Goal: Task Accomplishment & Management: Complete application form

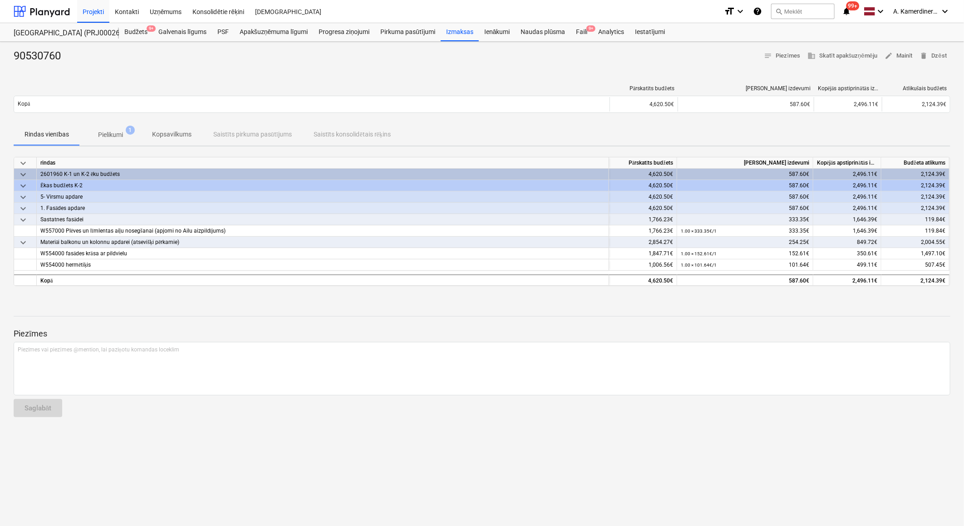
click at [125, 136] on span "Pielikumi 1" at bounding box center [110, 135] width 39 height 10
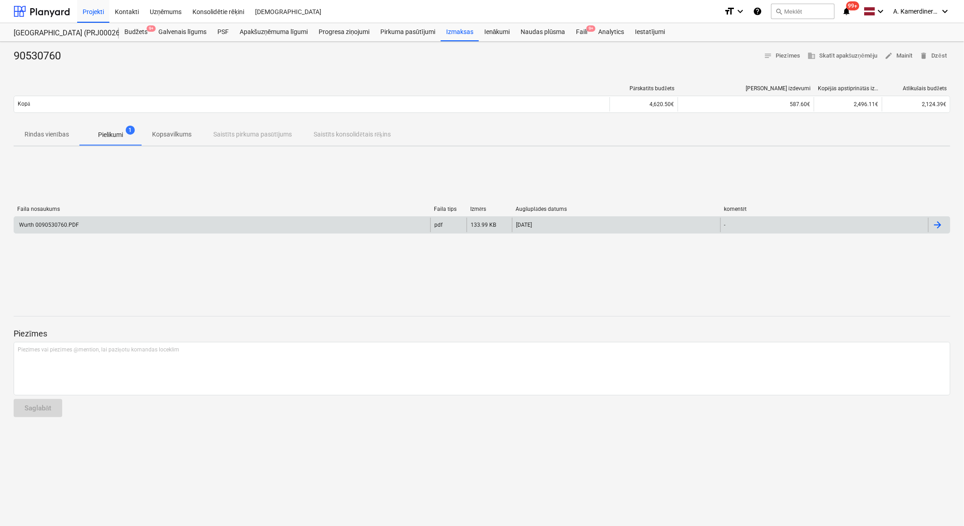
click at [117, 221] on div "Wurth 0090530760.PDF" at bounding box center [222, 225] width 416 height 15
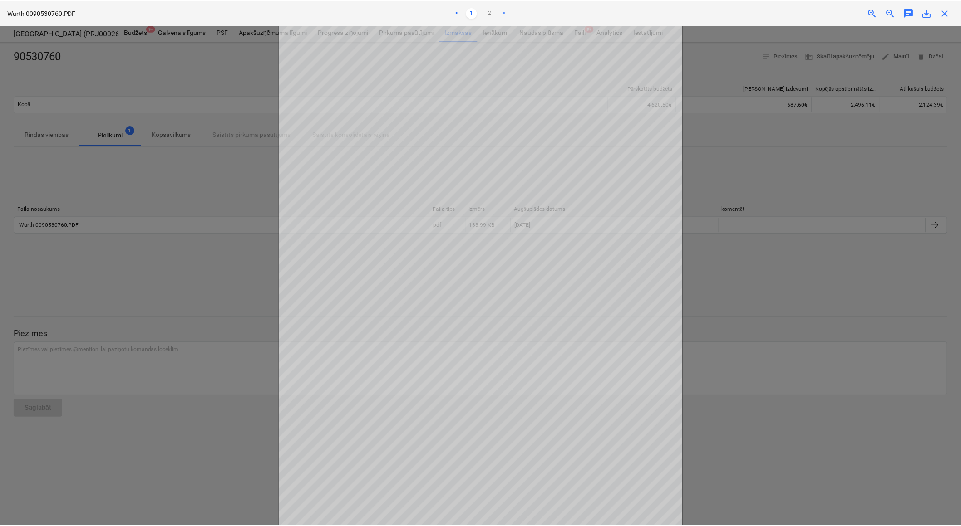
scroll to position [74, 0]
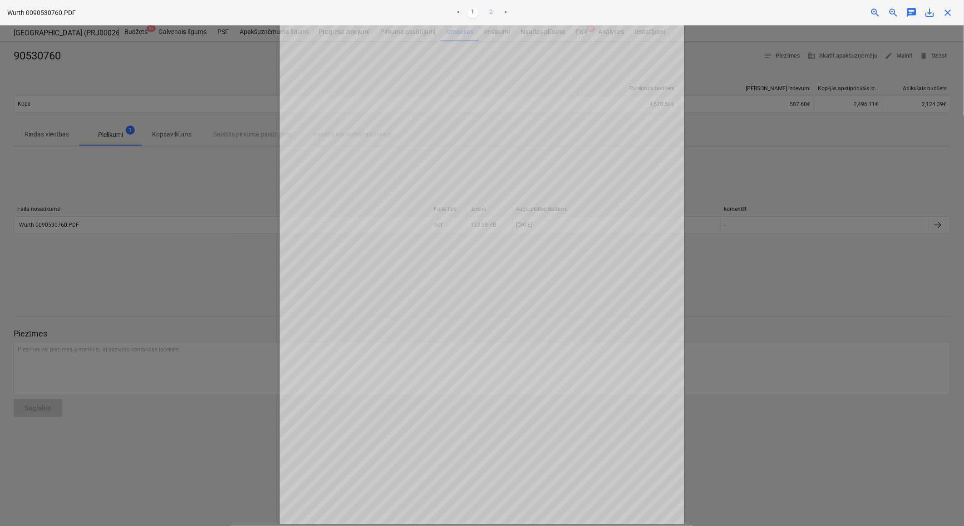
click at [492, 10] on link "2" at bounding box center [490, 12] width 11 height 11
click at [768, 155] on div at bounding box center [482, 275] width 964 height 501
click at [950, 14] on span "close" at bounding box center [947, 12] width 11 height 11
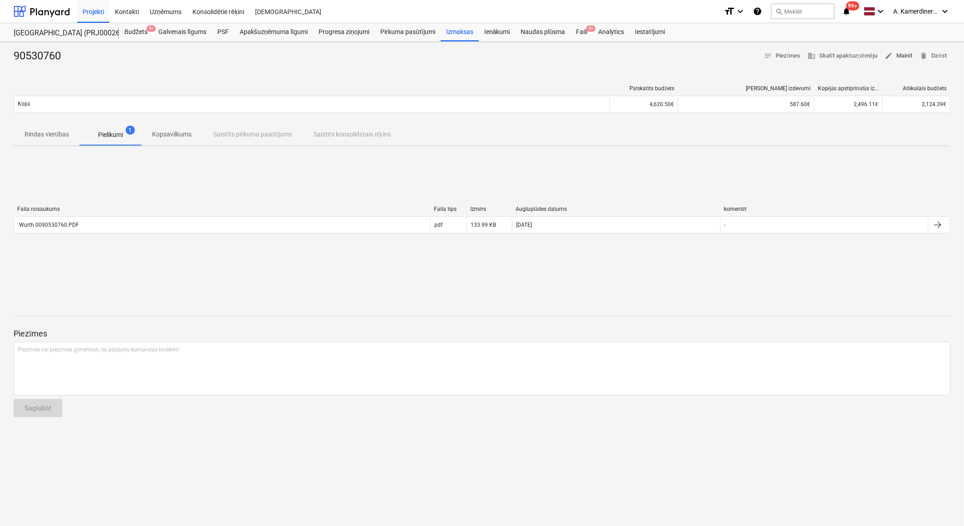
click at [911, 58] on span "edit Mainīt" at bounding box center [898, 56] width 28 height 10
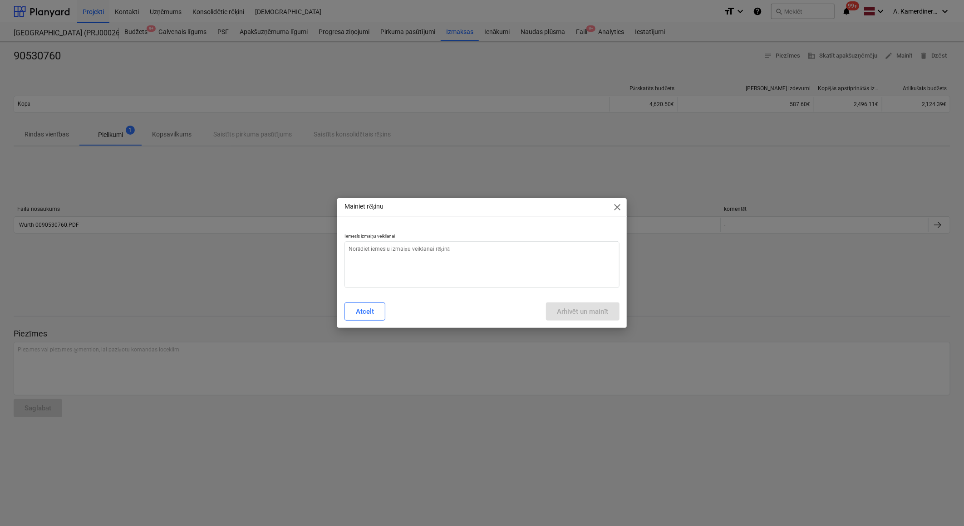
type textarea "x"
click at [515, 266] on textarea at bounding box center [481, 264] width 275 height 47
type textarea "o"
type textarea "x"
type textarea "ok"
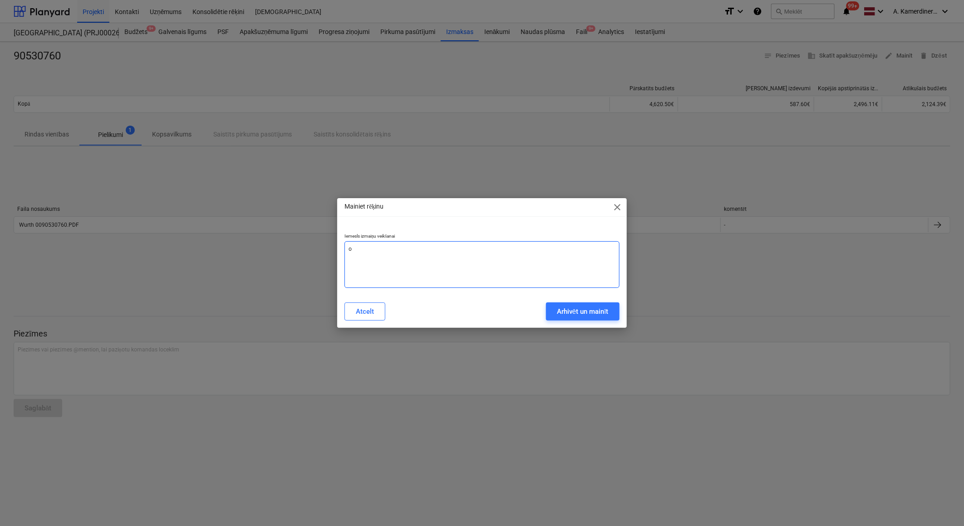
type textarea "x"
type textarea "ok"
click at [578, 306] on div "Arhivēt un mainīt" at bounding box center [583, 312] width 52 height 12
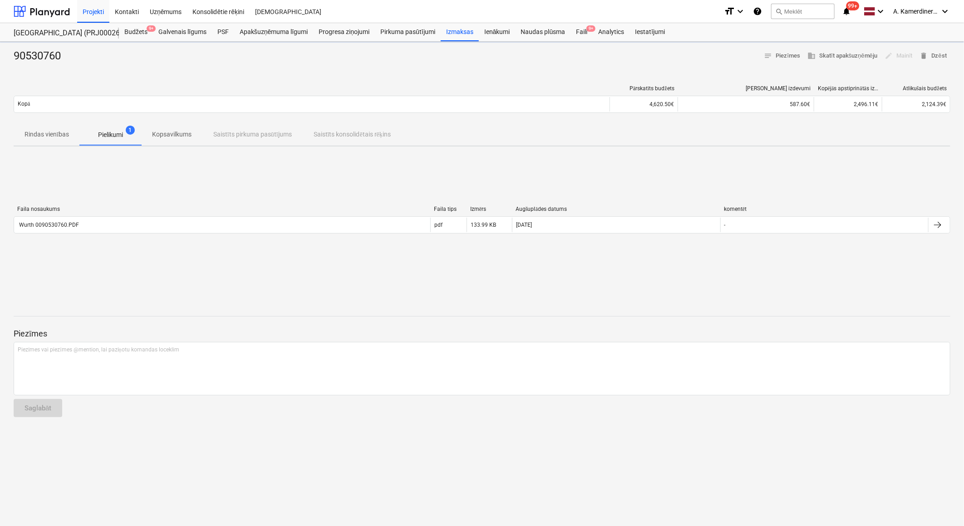
type textarea "x"
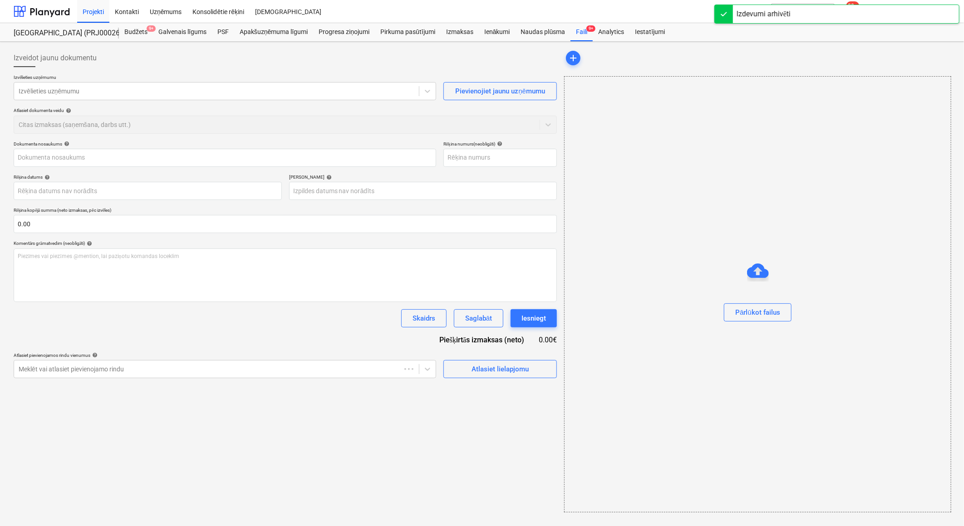
type input "90530760"
type input "29 Aug 2025"
type input "28 Sep 2025"
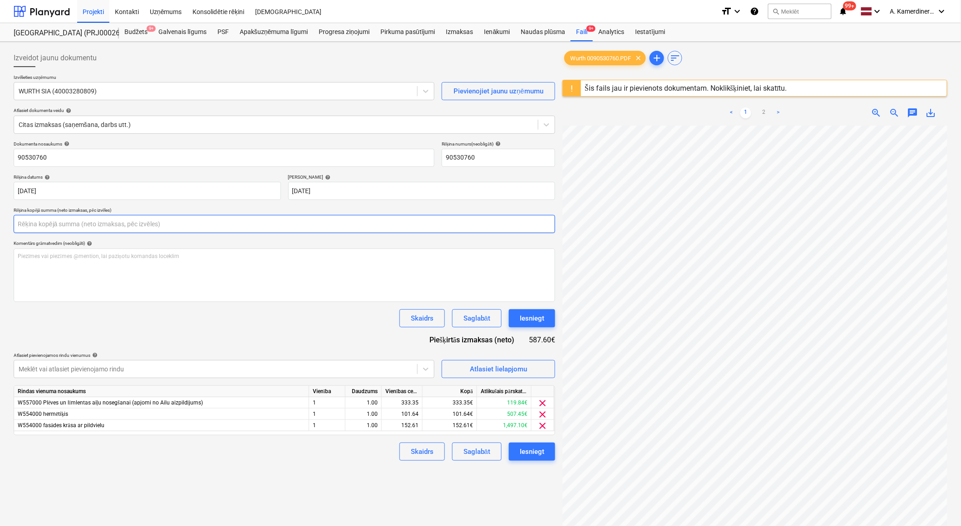
click at [19, 226] on input "text" at bounding box center [284, 224] width 541 height 18
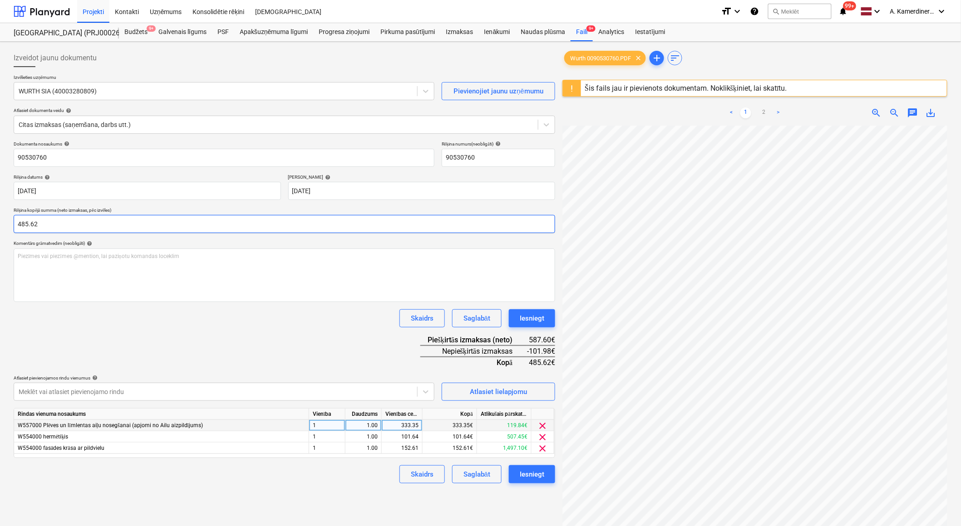
type input "485.62"
click at [396, 429] on div "333.35" at bounding box center [401, 425] width 33 height 11
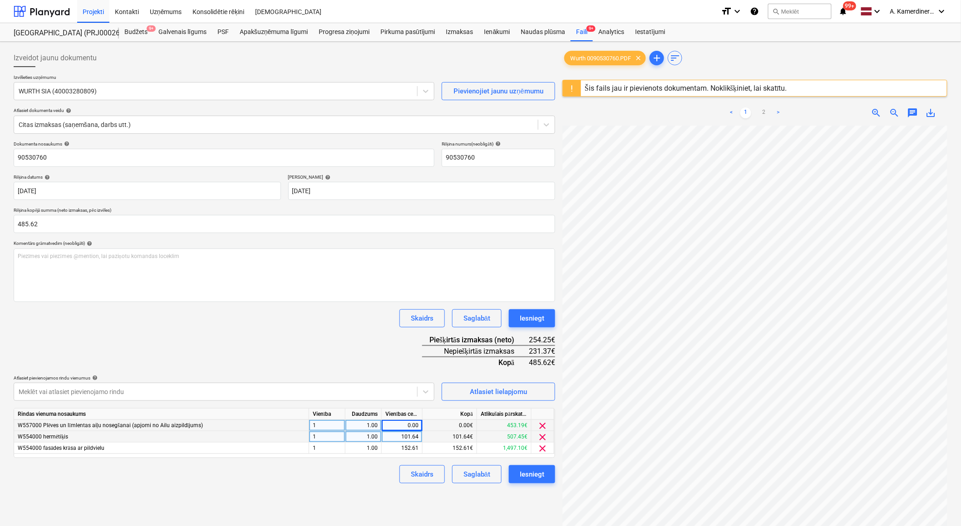
click at [401, 437] on div "101.64" at bounding box center [401, 437] width 33 height 11
click at [402, 428] on div "0.00" at bounding box center [401, 425] width 33 height 11
type input "231.37"
click at [405, 436] on div "101.64" at bounding box center [401, 437] width 33 height 11
click at [542, 321] on div "Iesniegt" at bounding box center [532, 319] width 25 height 12
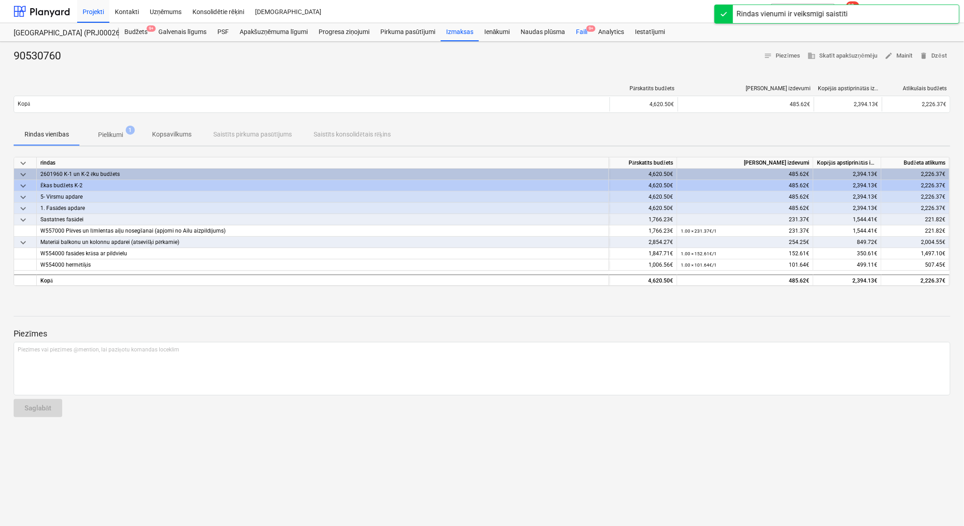
click at [588, 25] on span "9+" at bounding box center [590, 28] width 9 height 6
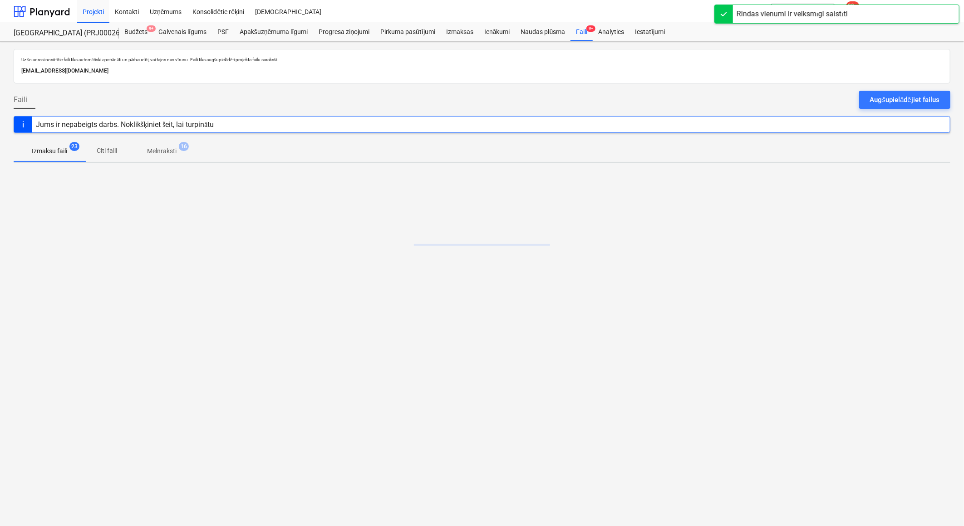
click at [162, 147] on p "Melnraksti" at bounding box center [161, 152] width 29 height 10
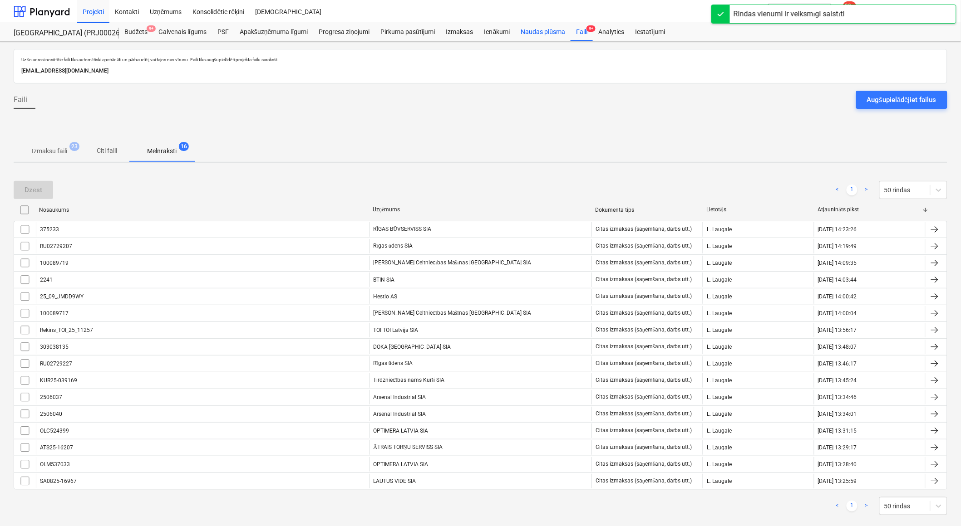
click at [541, 28] on div "Naudas plūsma" at bounding box center [542, 32] width 55 height 18
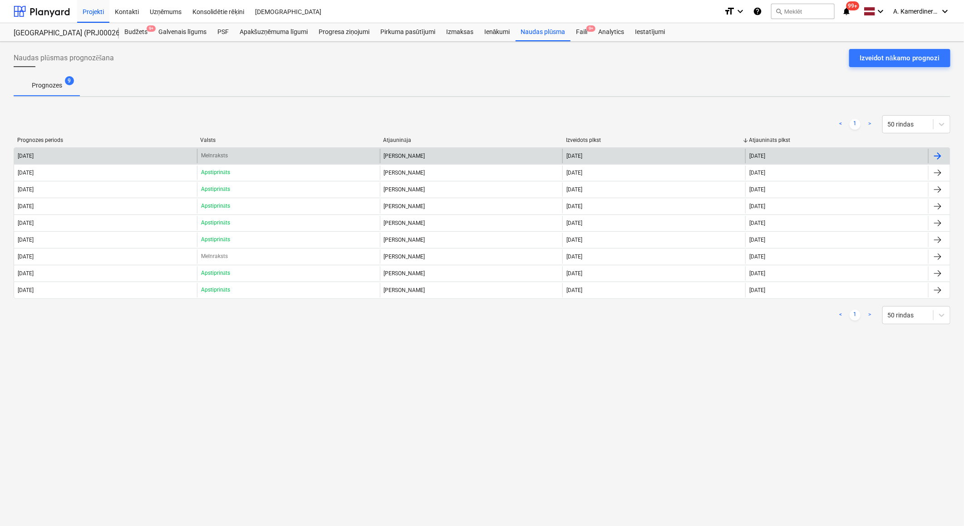
click at [340, 151] on div "Melnraksts" at bounding box center [288, 156] width 183 height 15
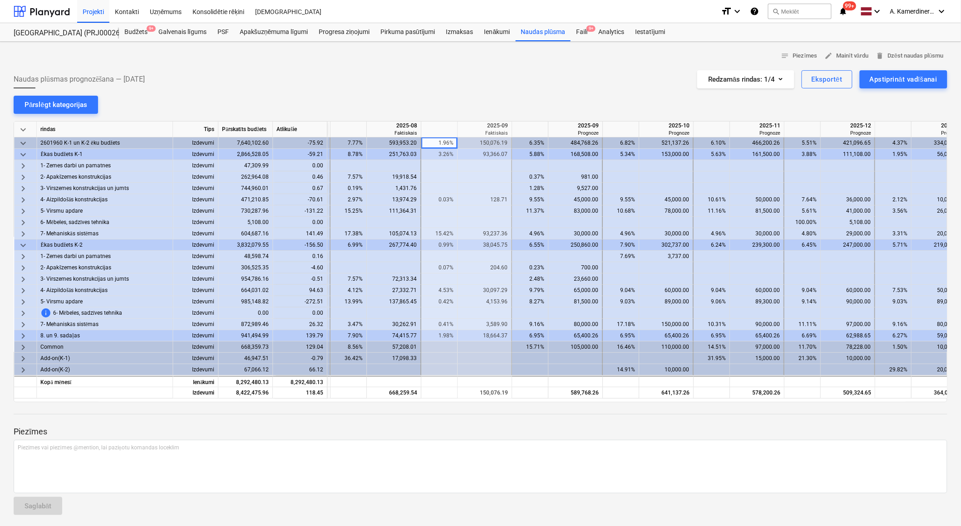
scroll to position [0, 719]
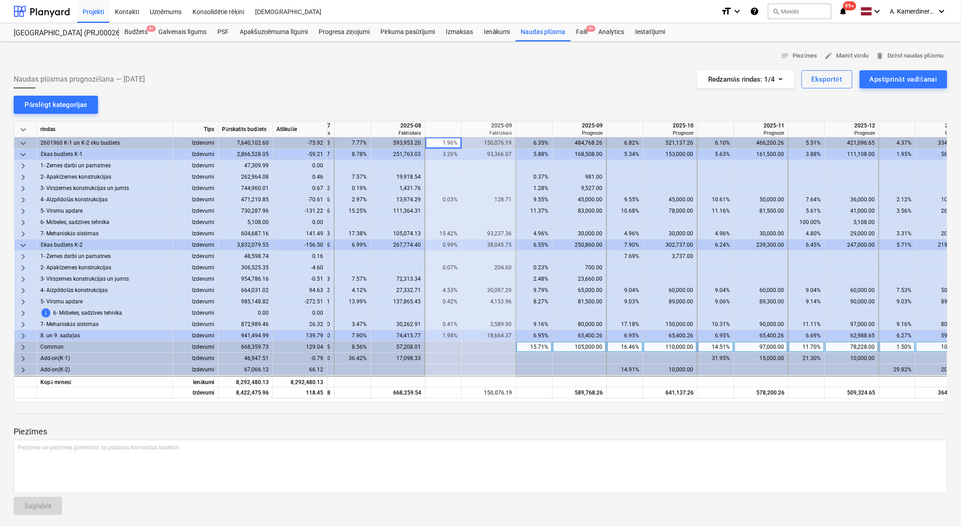
click at [579, 349] on div "105,000.00" at bounding box center [579, 347] width 46 height 11
type input "100000"
click at [677, 348] on div "110,000.00" at bounding box center [670, 347] width 46 height 11
type input "120000"
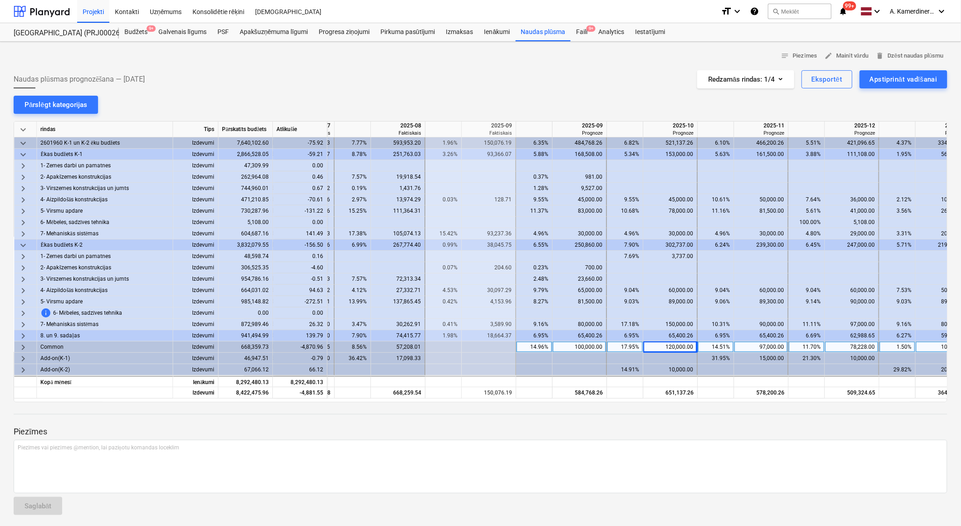
click at [670, 346] on div "120,000.00" at bounding box center [670, 347] width 46 height 11
type input "115000"
click at [751, 346] on div "97,000.00" at bounding box center [760, 347] width 46 height 11
type input "107000"
click at [584, 348] on div "100,000.00" at bounding box center [579, 347] width 46 height 11
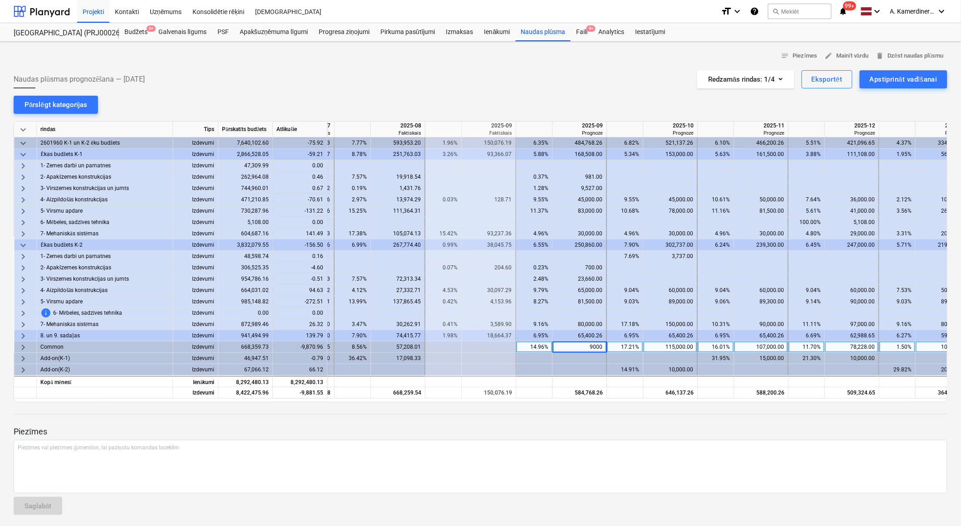
type input "90000"
drag, startPoint x: 575, startPoint y: 398, endPoint x: 549, endPoint y: 397, distance: 25.4
click at [0, 0] on div "Izdevumi 8,422,475.96 118.45 415,221.18 668,259.54 150,076.19 574,768.26 646,13…" at bounding box center [0, 0] width 0 height 0
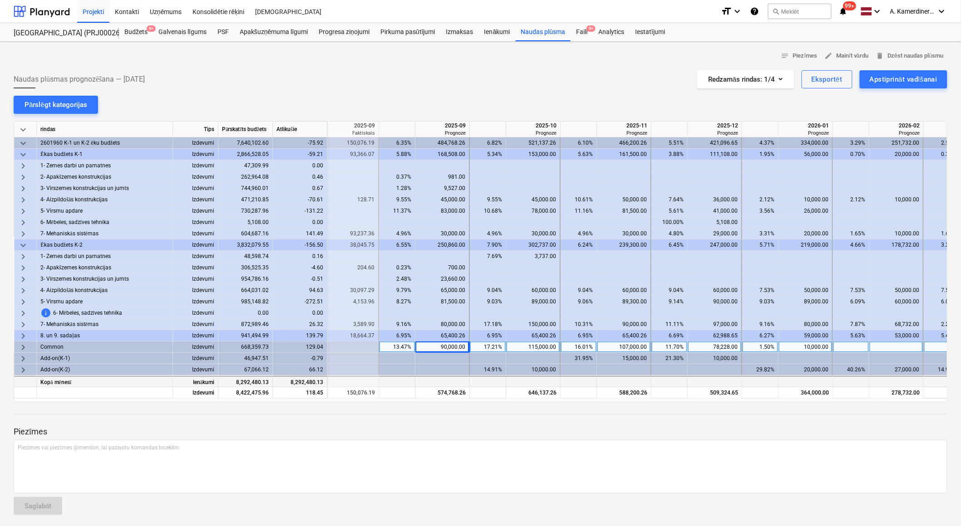
scroll to position [0, 852]
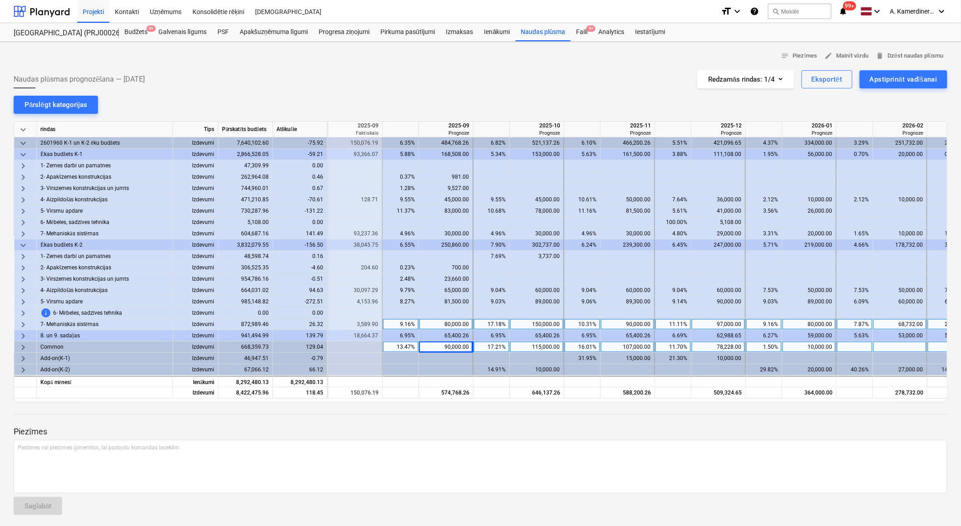
click at [464, 324] on div "80,000.00" at bounding box center [445, 324] width 46 height 11
type input "70000"
drag, startPoint x: 722, startPoint y: 402, endPoint x: 744, endPoint y: 398, distance: 22.6
click at [744, 398] on div "notes Piezīmes edit Mainīt vārdu delete Dzēst naudas plūsmu Naudas plūsmas prog…" at bounding box center [480, 286] width 961 height 488
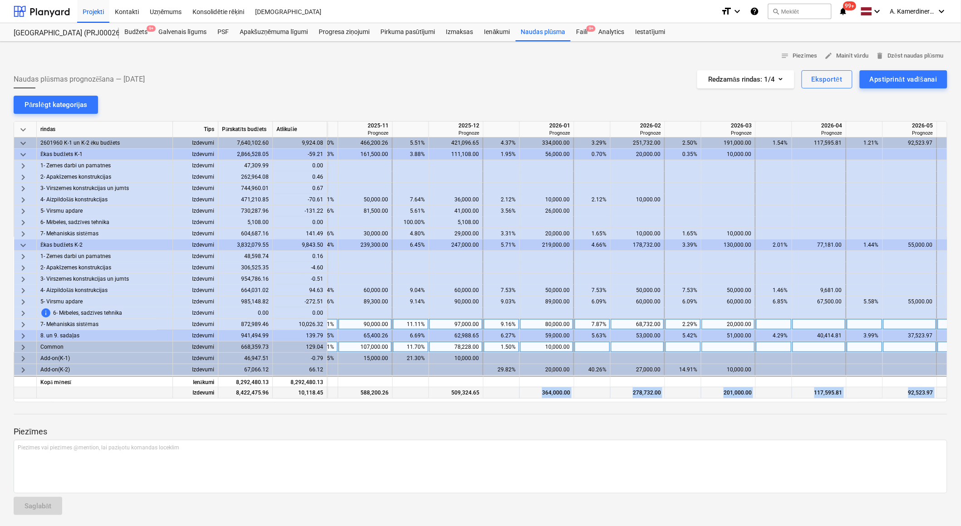
scroll to position [0, 1121]
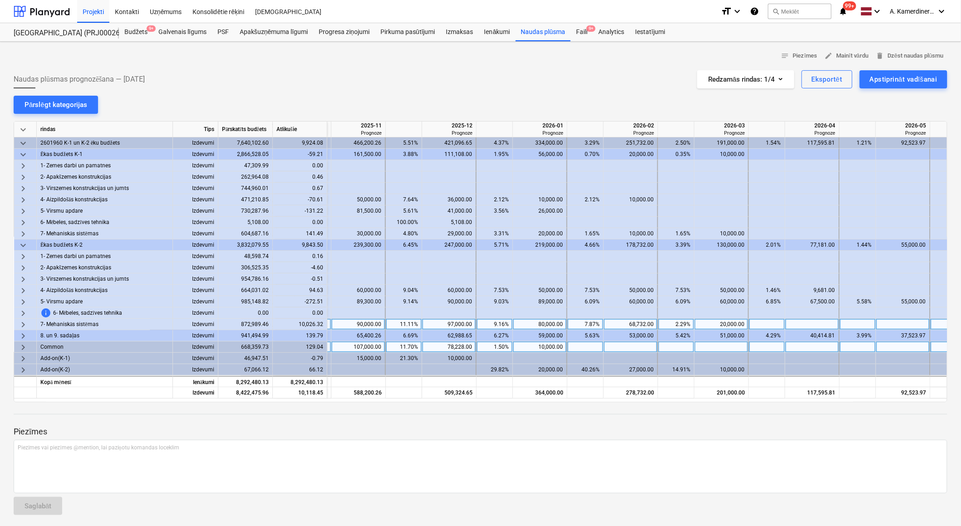
click at [810, 327] on div at bounding box center [812, 324] width 54 height 11
type input "10000"
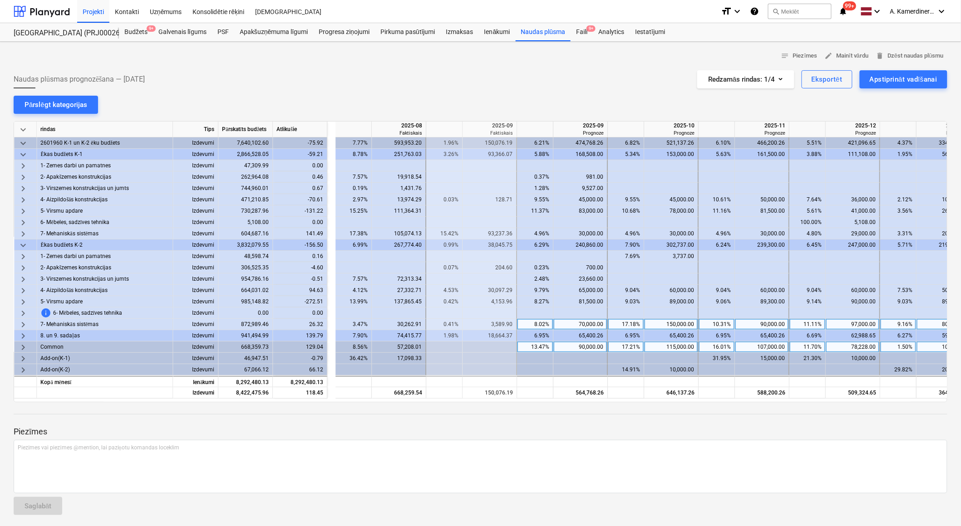
scroll to position [0, 708]
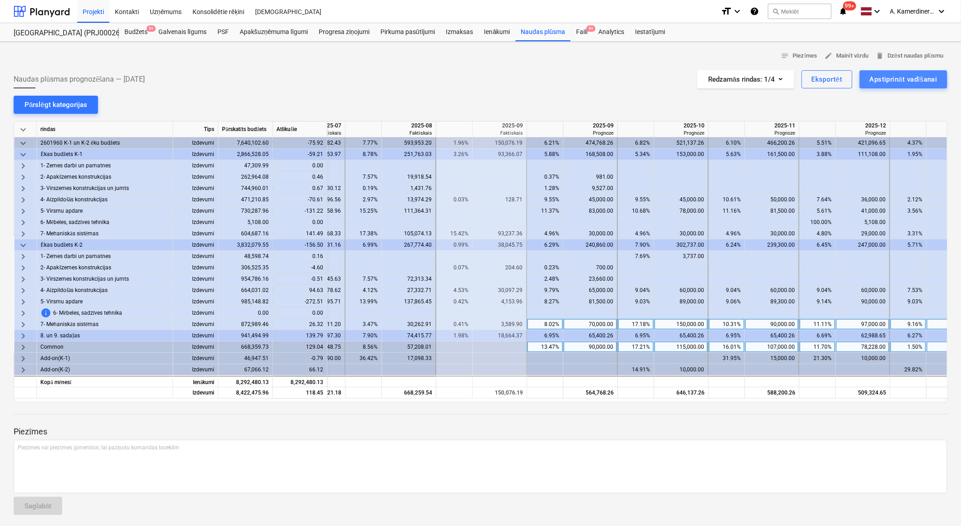
click at [903, 74] on div "Apstiprināt vadīšanai" at bounding box center [903, 80] width 68 height 12
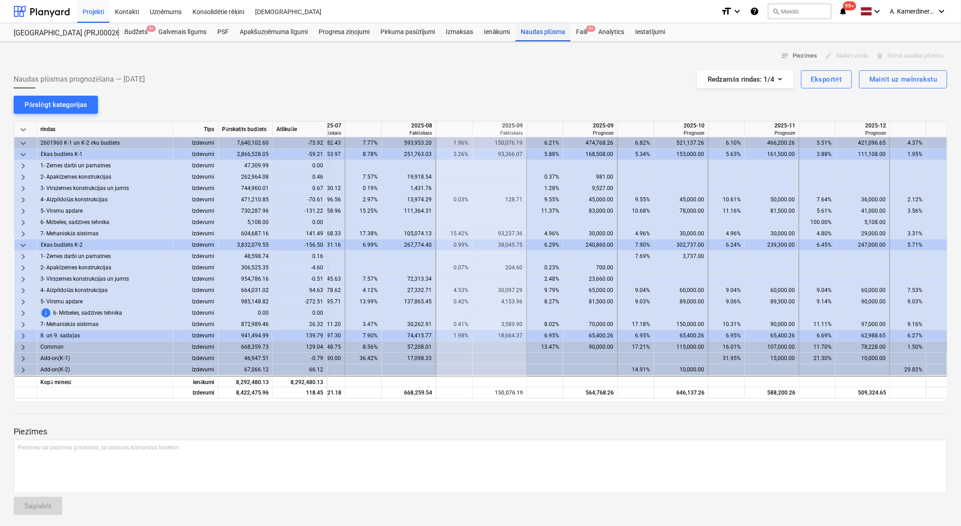
click at [545, 28] on div "Naudas plūsma" at bounding box center [542, 32] width 55 height 18
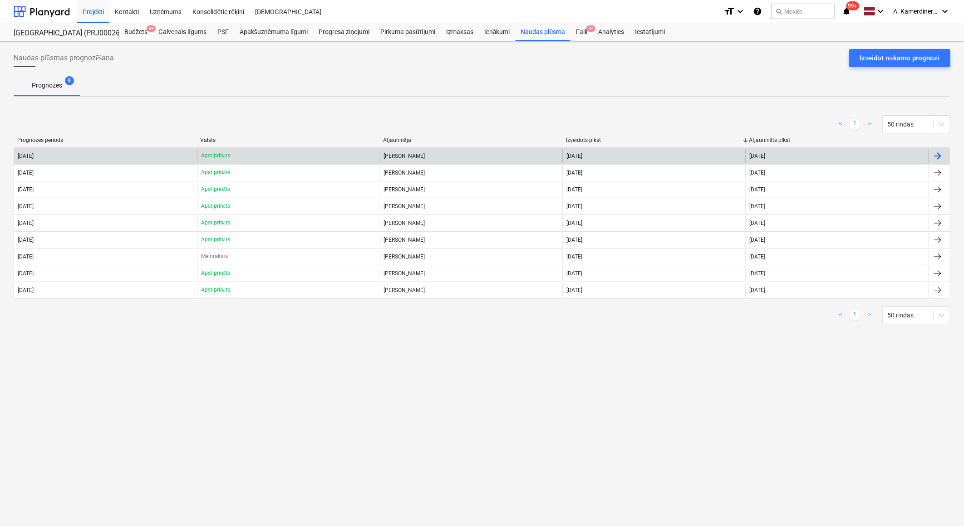
click at [248, 157] on div "Apstiprināts" at bounding box center [288, 156] width 183 height 15
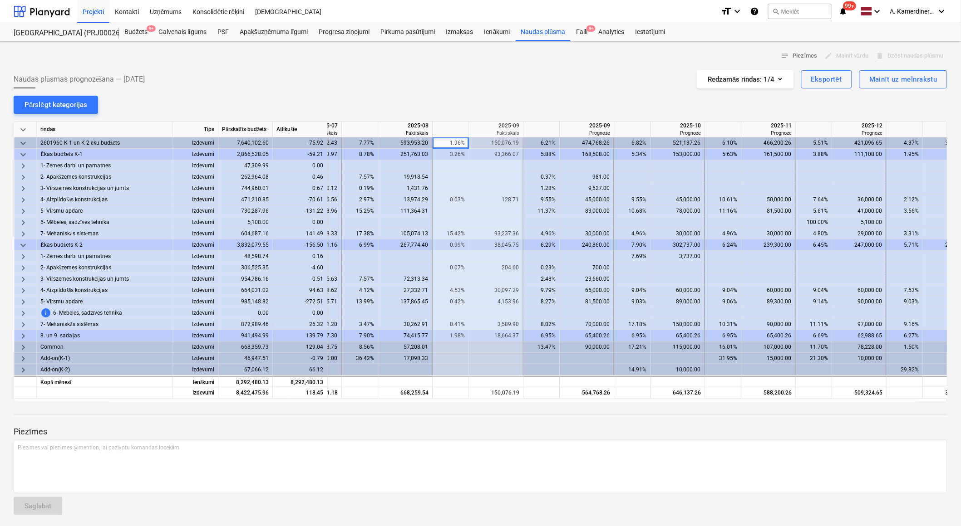
scroll to position [0, 710]
click at [583, 33] on div "Faili 9+" at bounding box center [581, 32] width 22 height 18
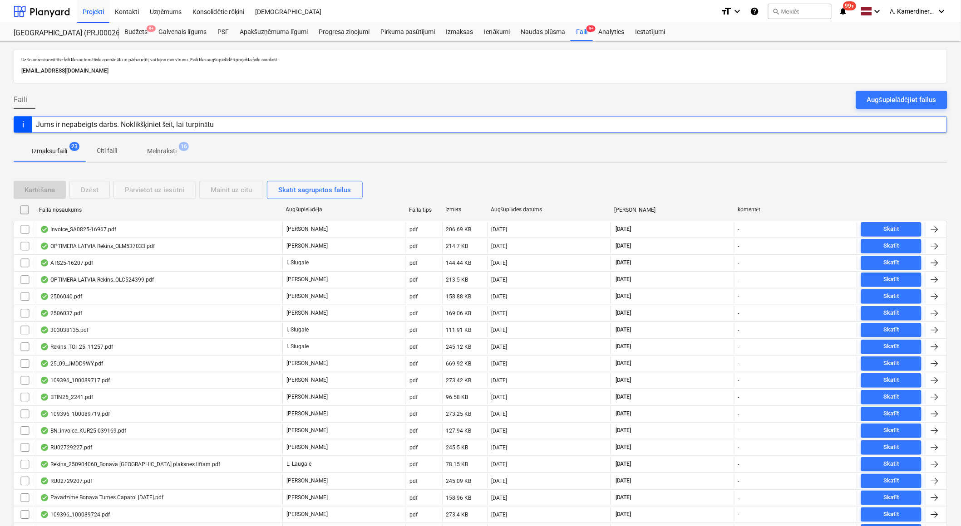
click at [166, 150] on p "Melnraksti" at bounding box center [161, 152] width 29 height 10
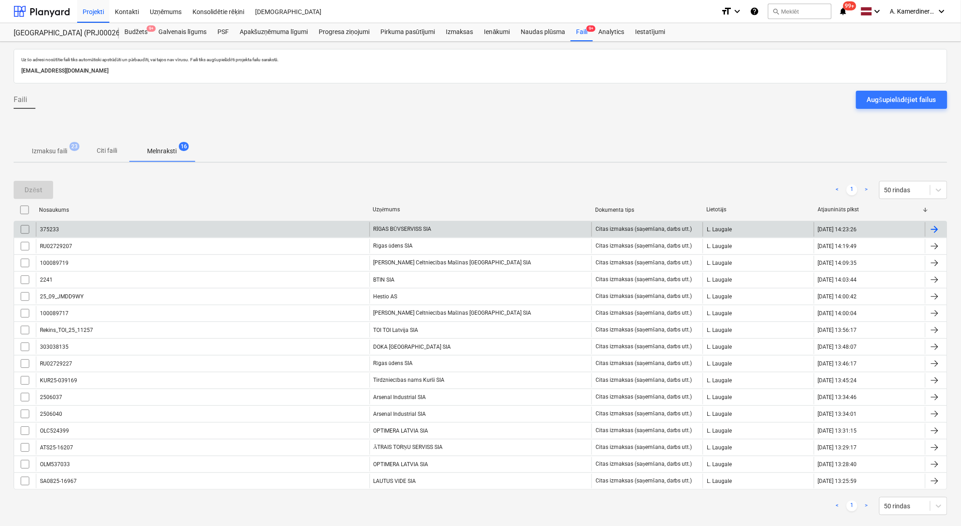
click at [461, 232] on div "RĪGAS BŪVSERVISS SIA" at bounding box center [480, 229] width 222 height 15
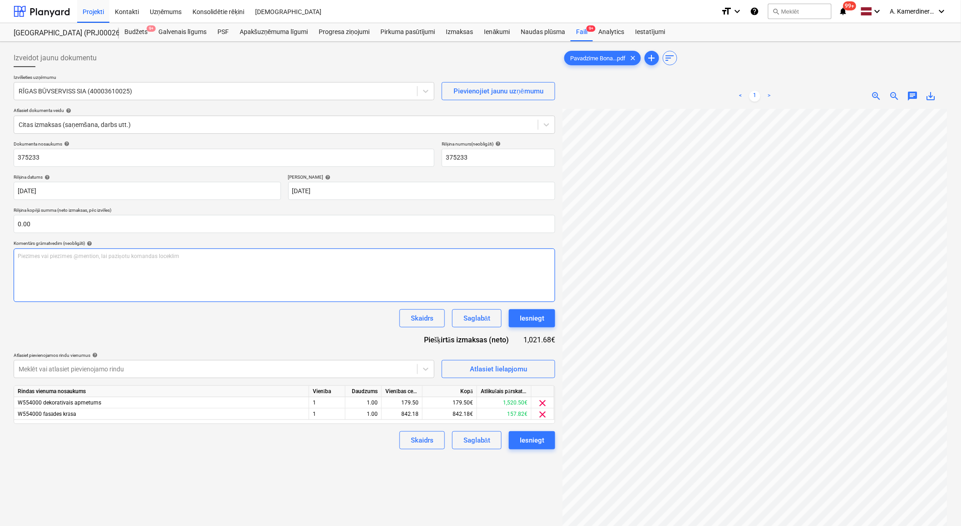
scroll to position [66, 25]
click at [536, 320] on div "Iesniegt" at bounding box center [532, 319] width 25 height 12
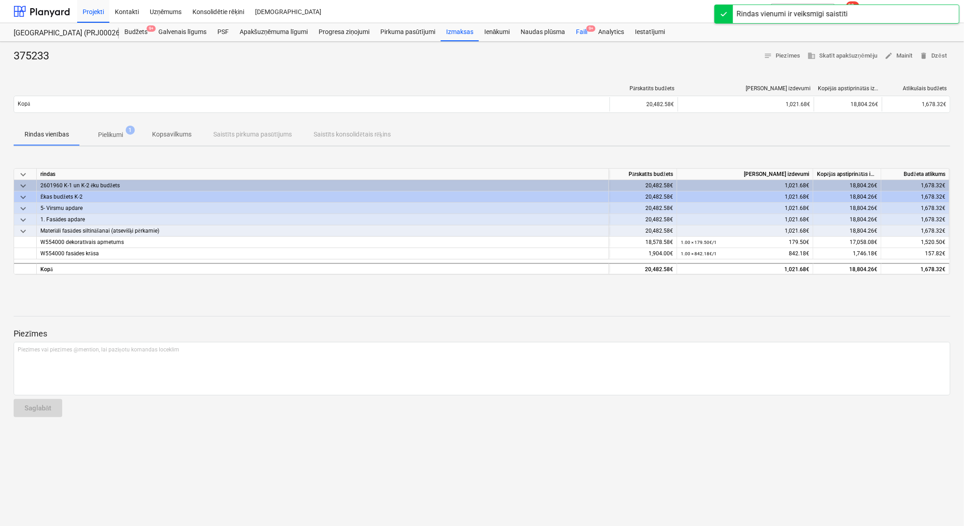
click at [577, 30] on div "Faili 9+" at bounding box center [581, 32] width 22 height 18
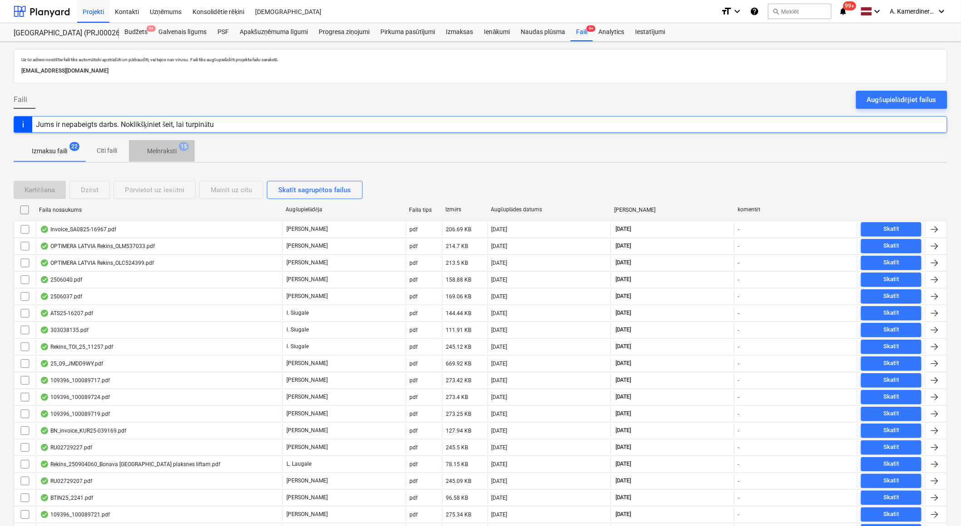
click at [177, 150] on span "Melnraksti 15" at bounding box center [162, 152] width 44 height 10
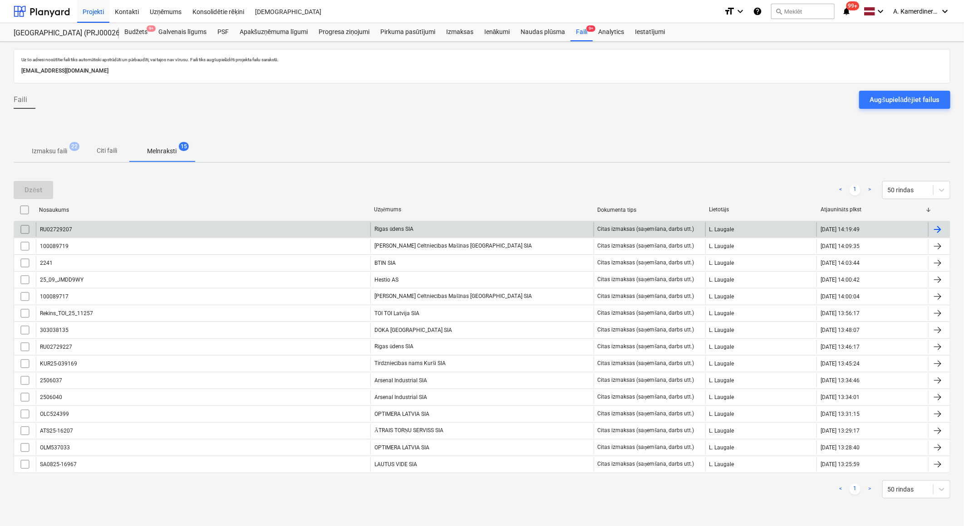
click at [469, 230] on div "Rīgas ūdens SIA" at bounding box center [481, 229] width 223 height 15
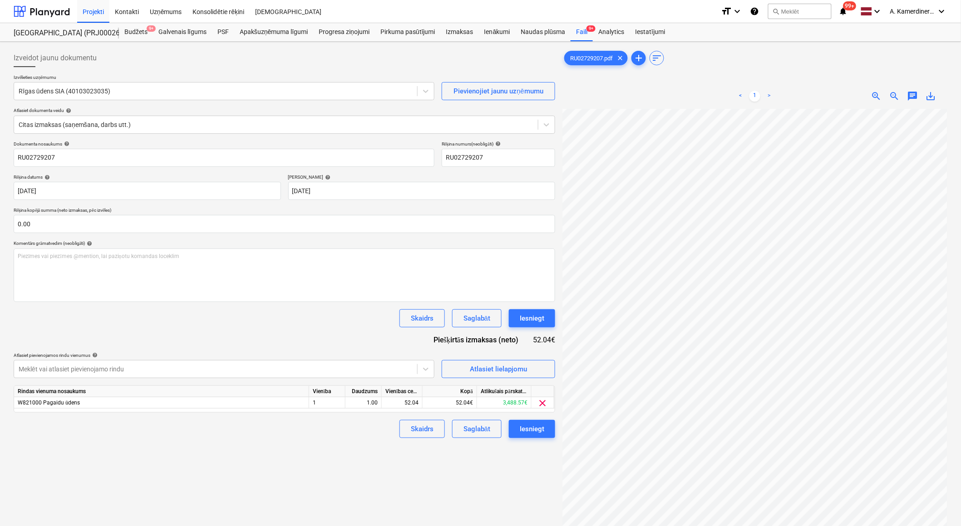
scroll to position [39, 25]
click at [524, 319] on div "Iesniegt" at bounding box center [532, 319] width 25 height 12
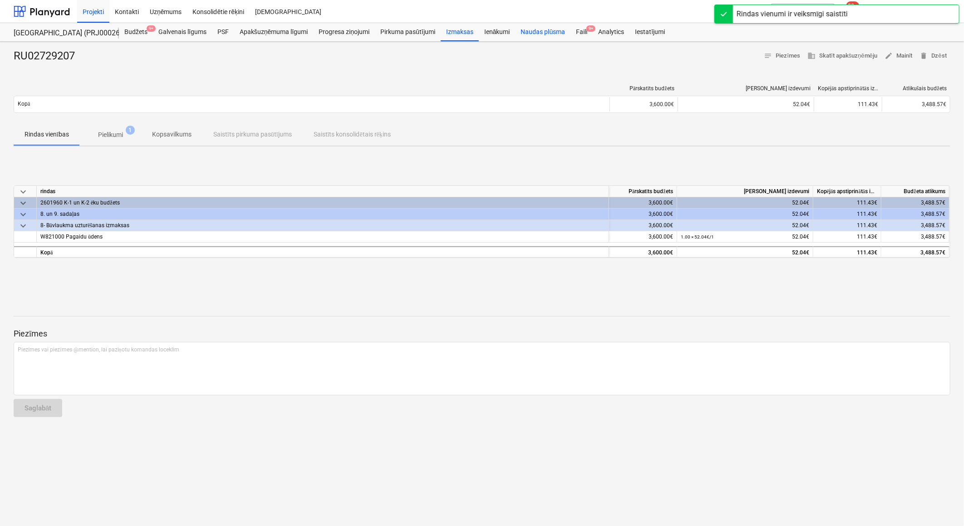
click at [577, 32] on div "Faili 9+" at bounding box center [581, 32] width 22 height 18
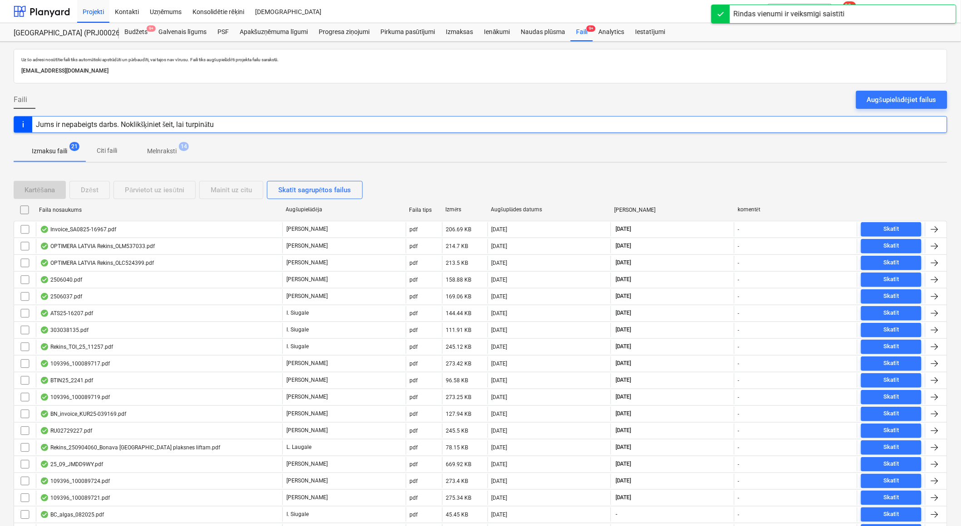
click at [189, 151] on span "Melnraksti 14" at bounding box center [162, 151] width 66 height 16
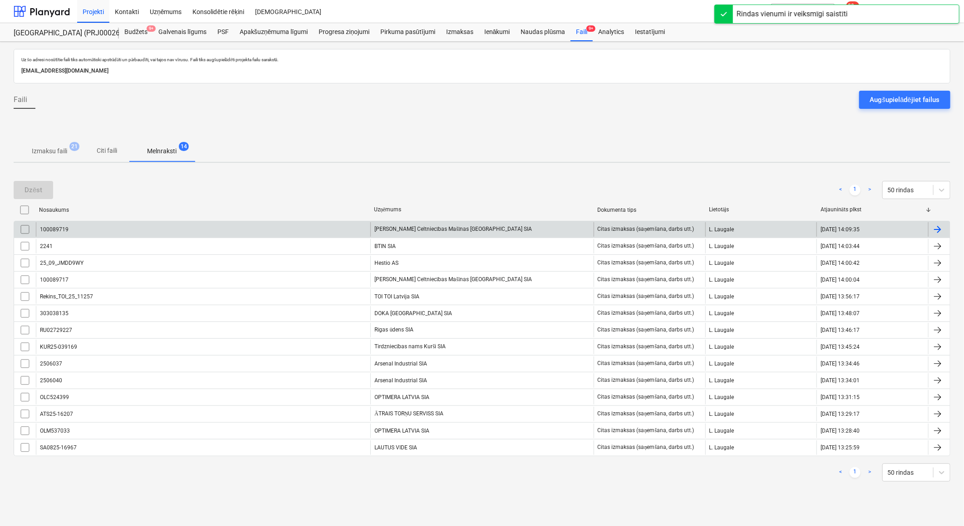
click at [430, 227] on div "Kurt Koenig Celtniecības Mašīnas Latvija SIA" at bounding box center [481, 229] width 223 height 15
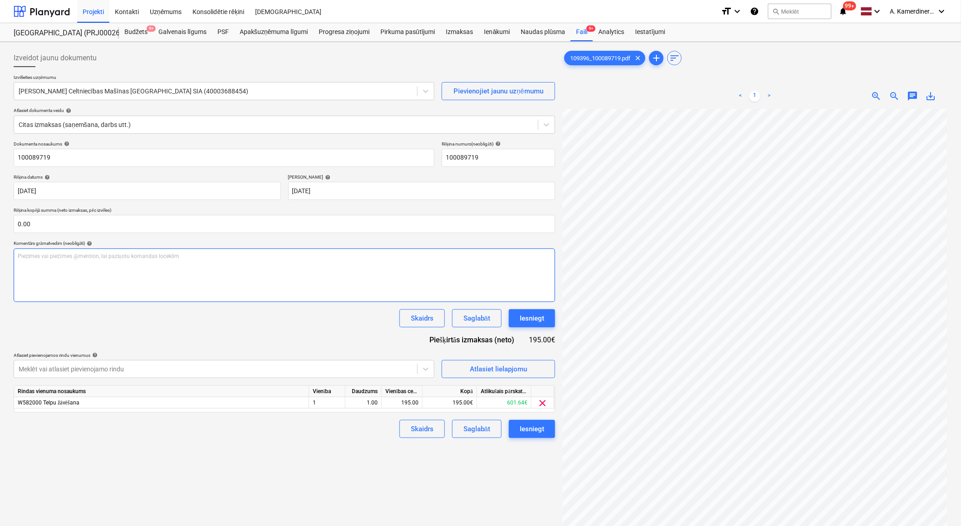
scroll to position [78, 25]
click at [532, 431] on div "Iesniegt" at bounding box center [532, 429] width 25 height 12
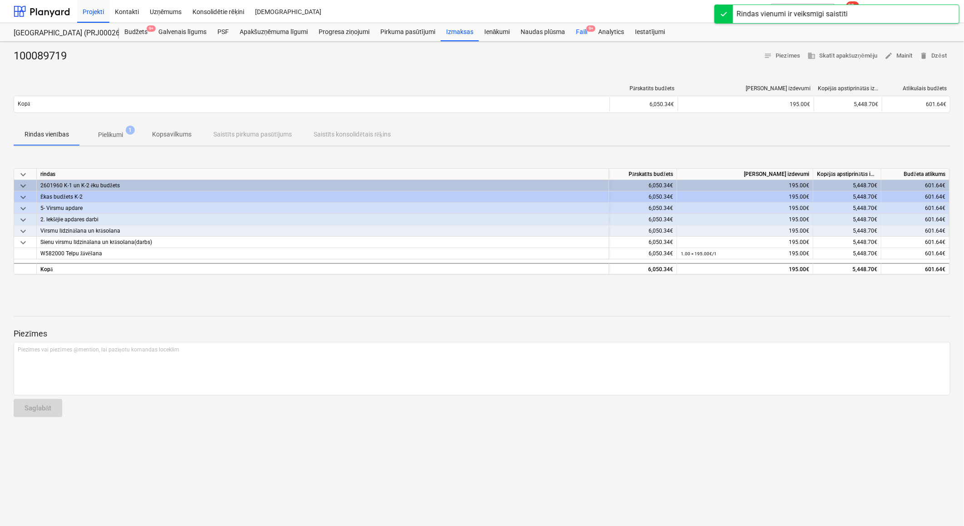
click at [581, 34] on div "Faili 9+" at bounding box center [581, 32] width 22 height 18
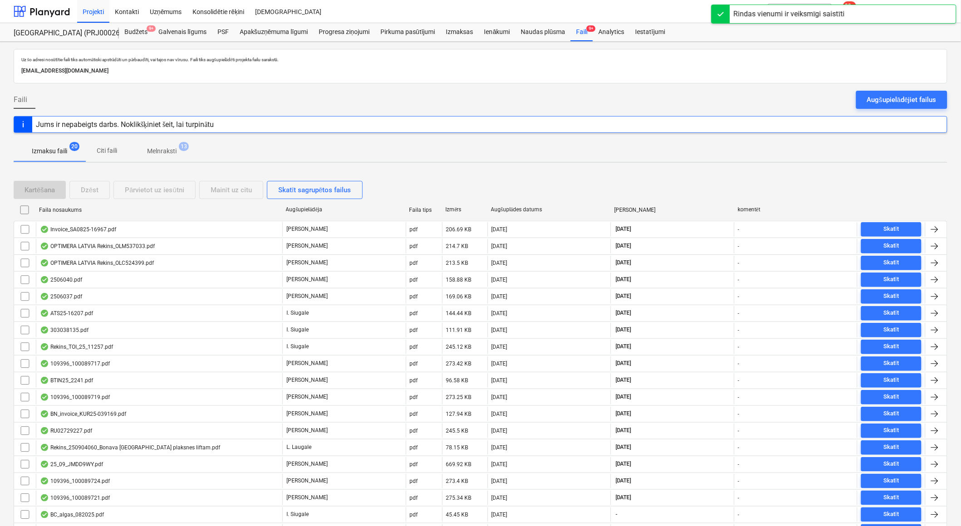
click at [169, 149] on p "Melnraksti" at bounding box center [161, 152] width 29 height 10
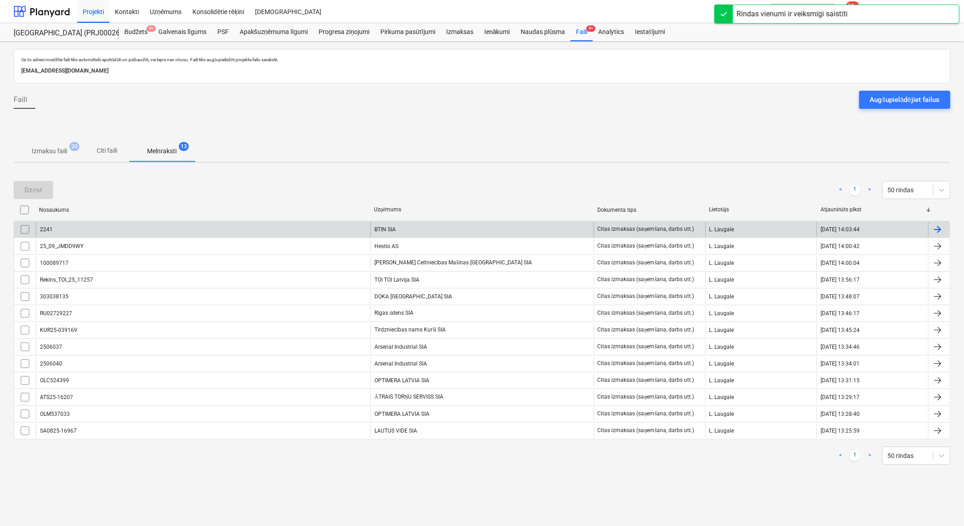
click at [484, 233] on div "BTIN SIA" at bounding box center [481, 229] width 223 height 15
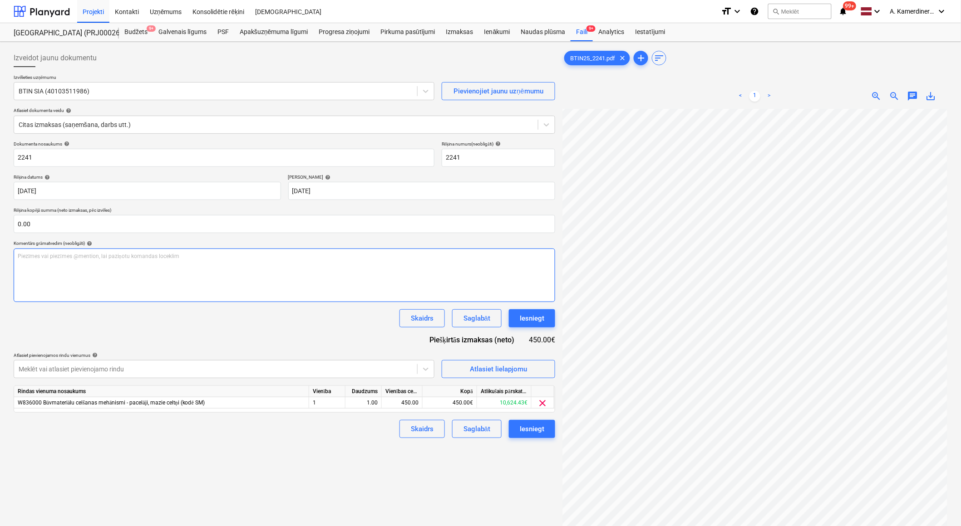
scroll to position [55, 25]
click at [524, 321] on div "Iesniegt" at bounding box center [532, 319] width 25 height 12
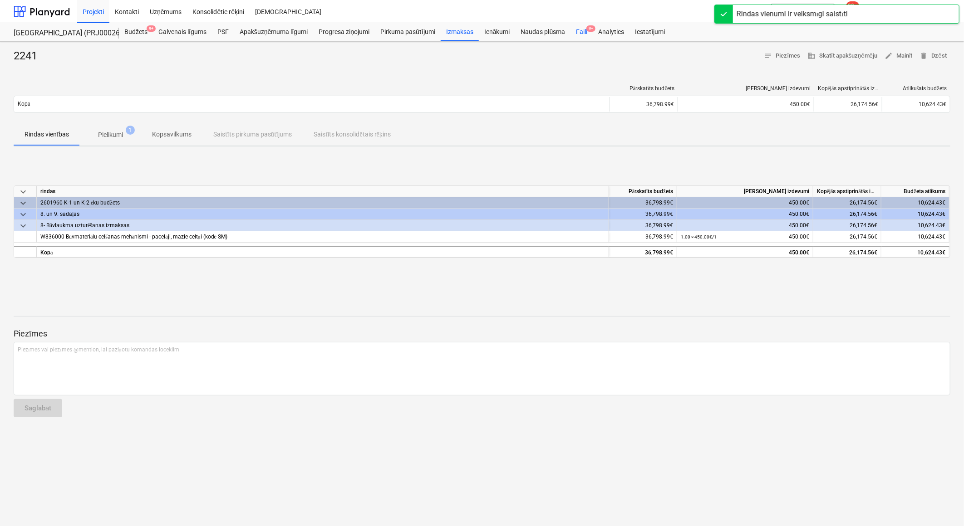
click at [581, 28] on div "Faili 9+" at bounding box center [581, 32] width 22 height 18
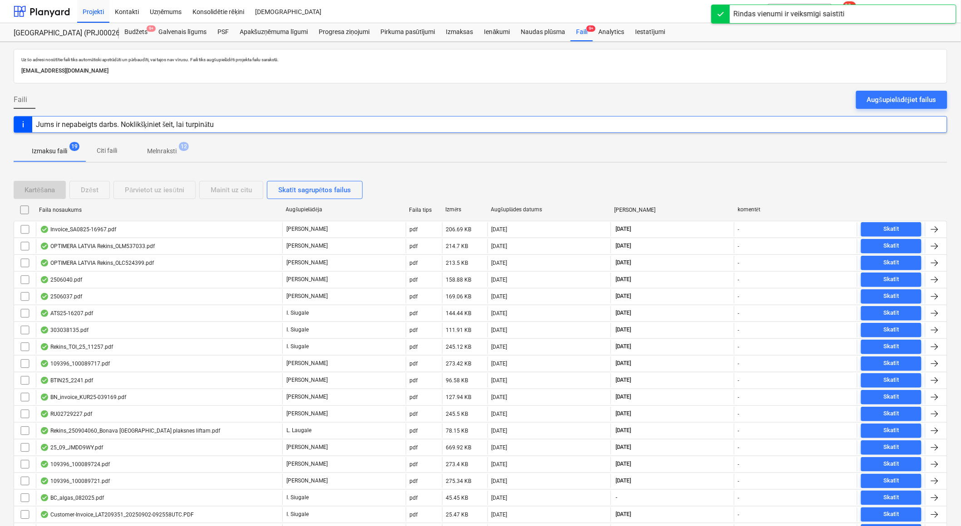
click at [180, 147] on span "12" at bounding box center [184, 146] width 10 height 9
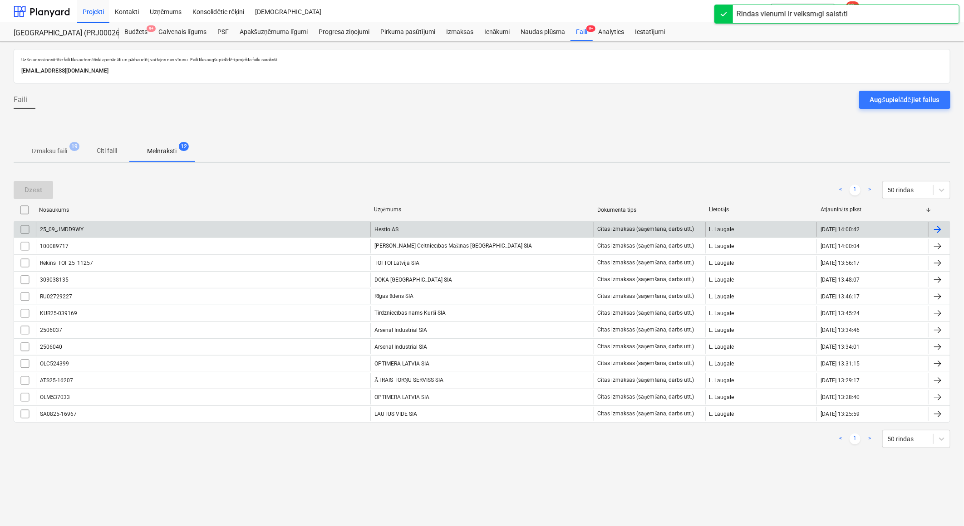
click at [430, 223] on div "Hestio AS" at bounding box center [481, 229] width 223 height 15
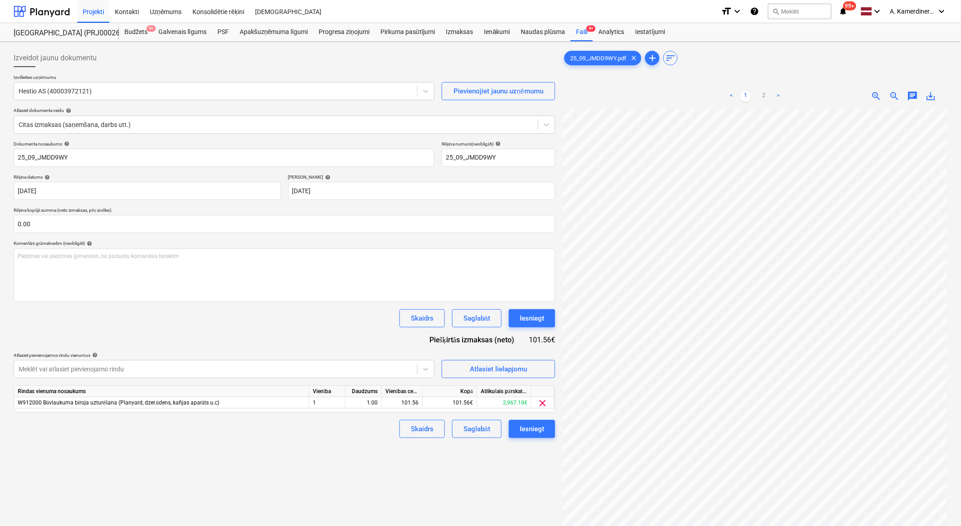
scroll to position [78, 25]
click at [538, 325] on button "Iesniegt" at bounding box center [532, 318] width 46 height 18
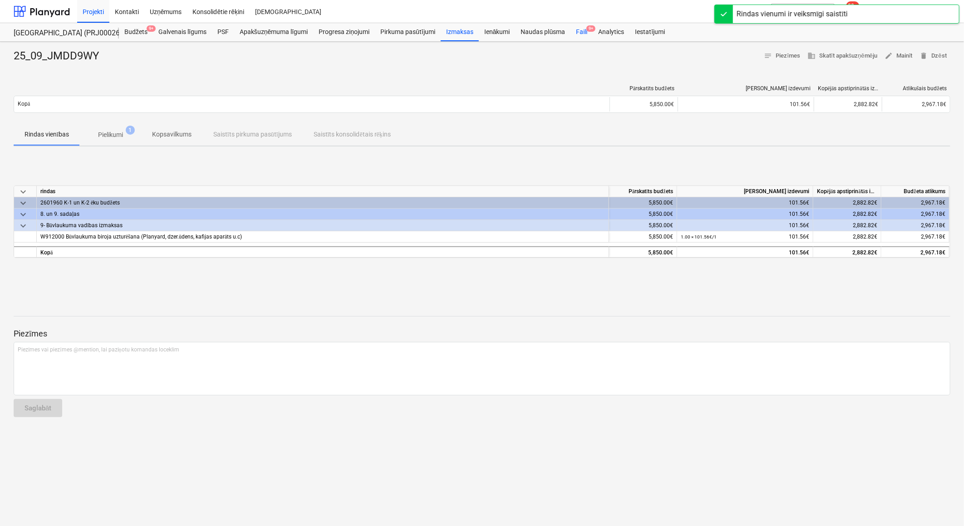
click at [579, 30] on div "Faili 9+" at bounding box center [581, 32] width 22 height 18
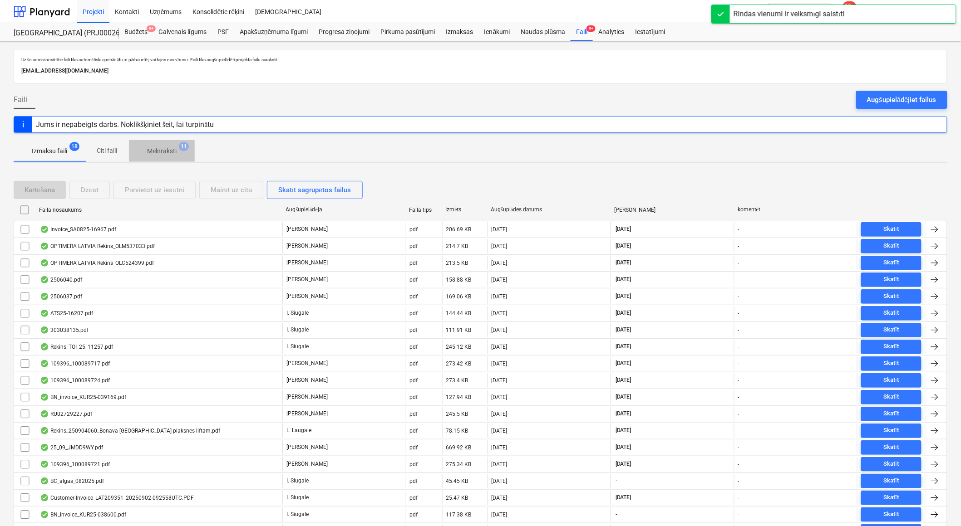
click at [175, 151] on p "Melnraksti" at bounding box center [161, 152] width 29 height 10
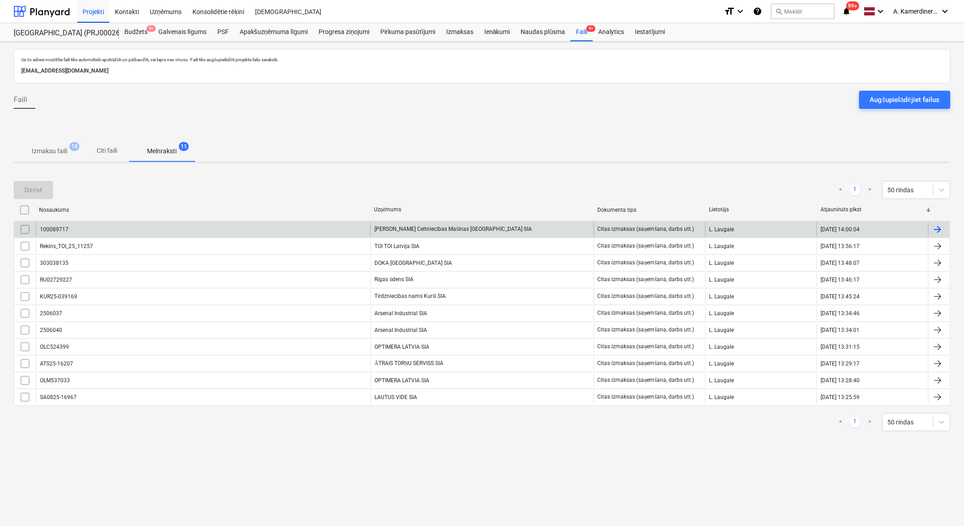
click at [401, 230] on div "Kurt Koenig Celtniecības Mašīnas Latvija SIA" at bounding box center [481, 229] width 223 height 15
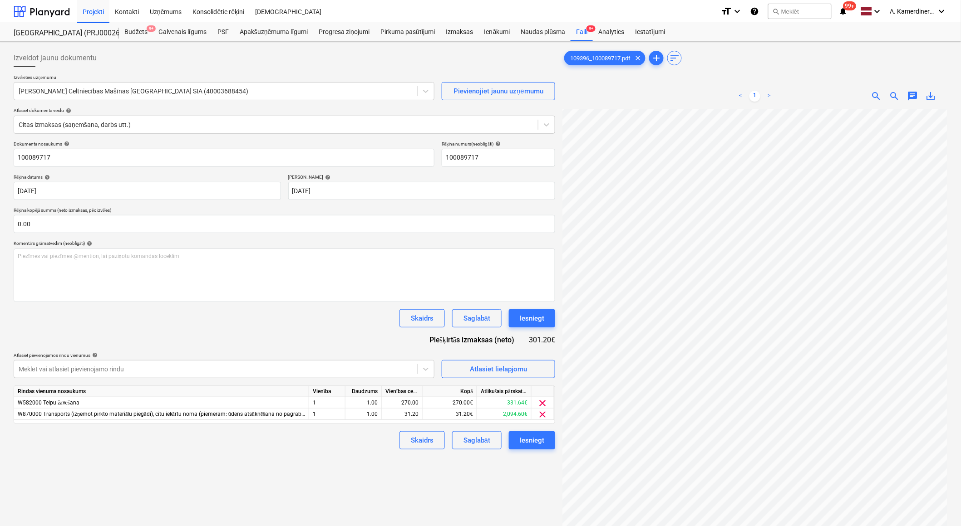
scroll to position [78, 25]
click at [546, 318] on button "Iesniegt" at bounding box center [532, 318] width 46 height 18
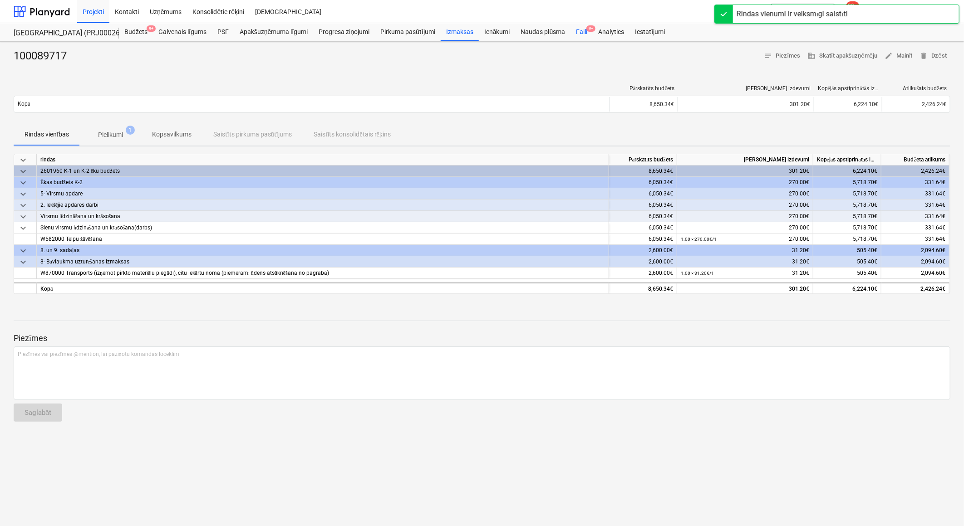
click at [579, 32] on div "Faili 9+" at bounding box center [581, 32] width 22 height 18
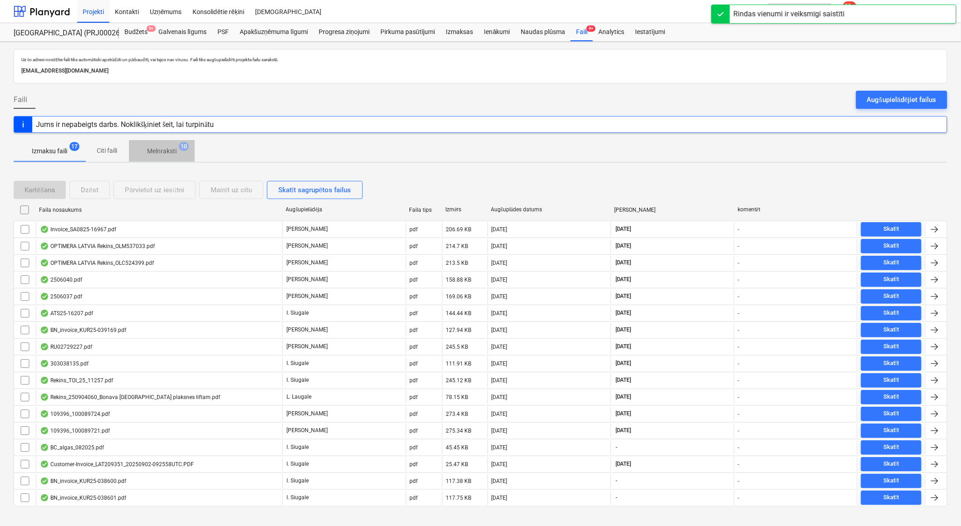
click at [179, 157] on span "Melnraksti 10" at bounding box center [162, 151] width 66 height 16
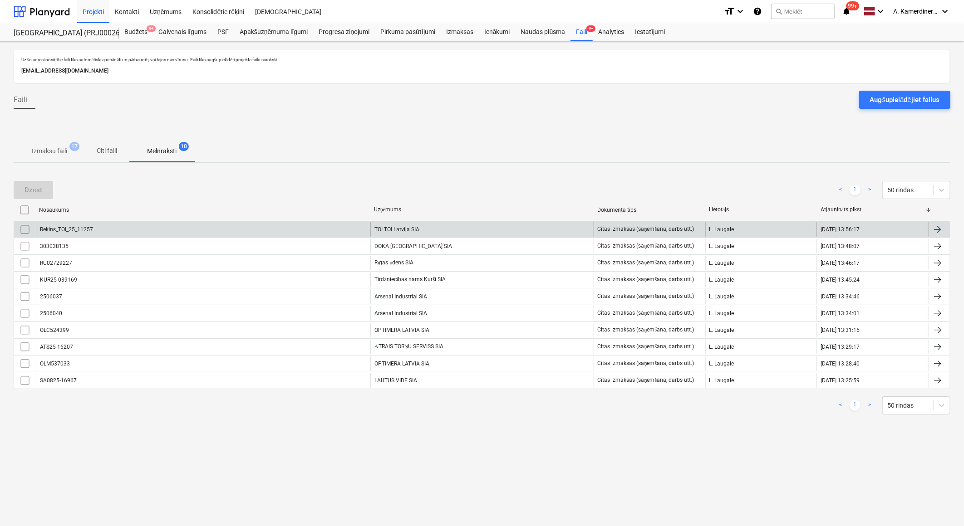
click at [417, 232] on div "TOI TOI Latvija SIA" at bounding box center [481, 229] width 223 height 15
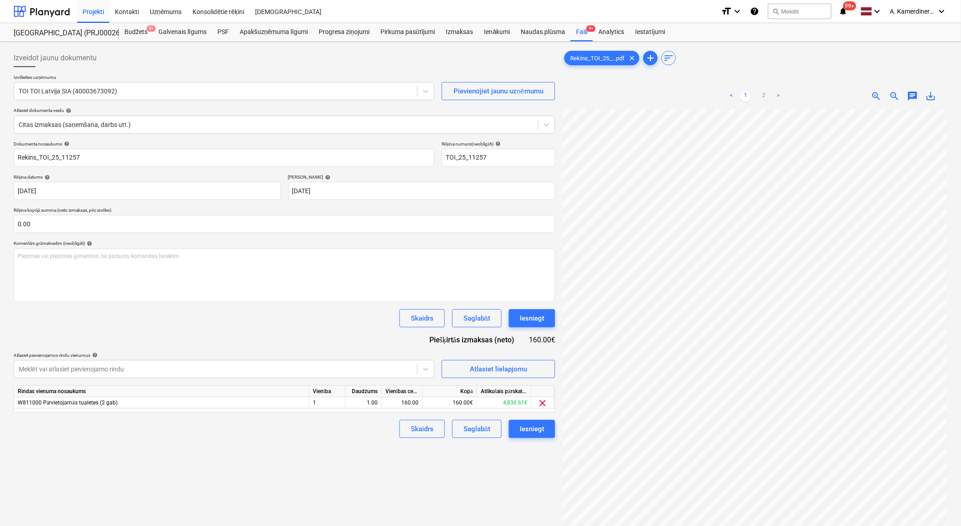
scroll to position [78, 25]
click at [403, 401] on div "160.00" at bounding box center [401, 402] width 33 height 11
type input "240"
click at [374, 403] on div "1.00" at bounding box center [363, 402] width 29 height 11
click at [529, 423] on button "Iesniegt" at bounding box center [532, 429] width 46 height 18
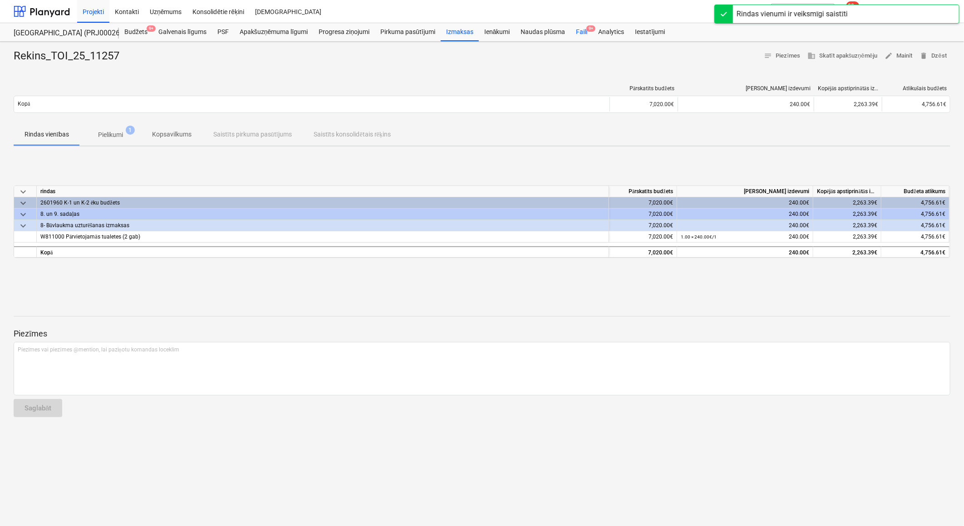
click at [586, 33] on div "Faili 9+" at bounding box center [581, 32] width 22 height 18
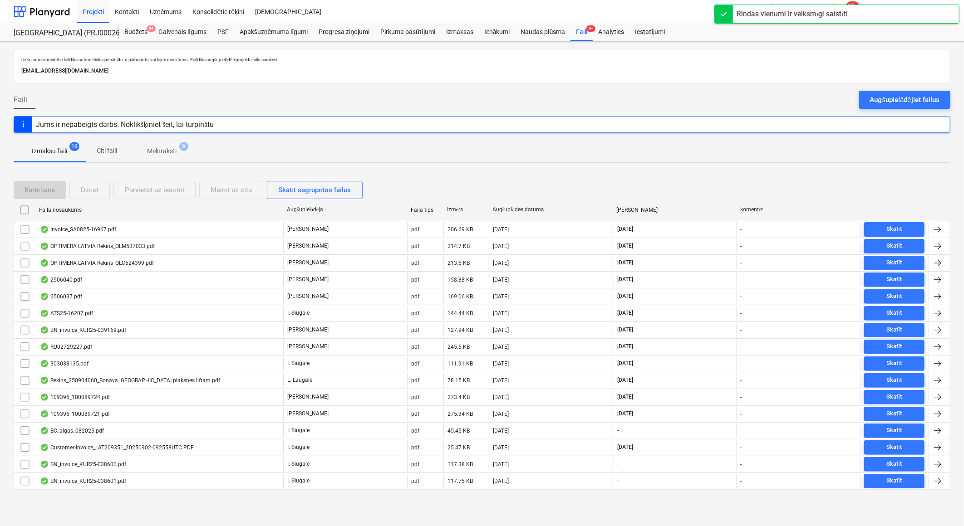
click at [182, 154] on span "Melnraksti 9" at bounding box center [162, 152] width 44 height 10
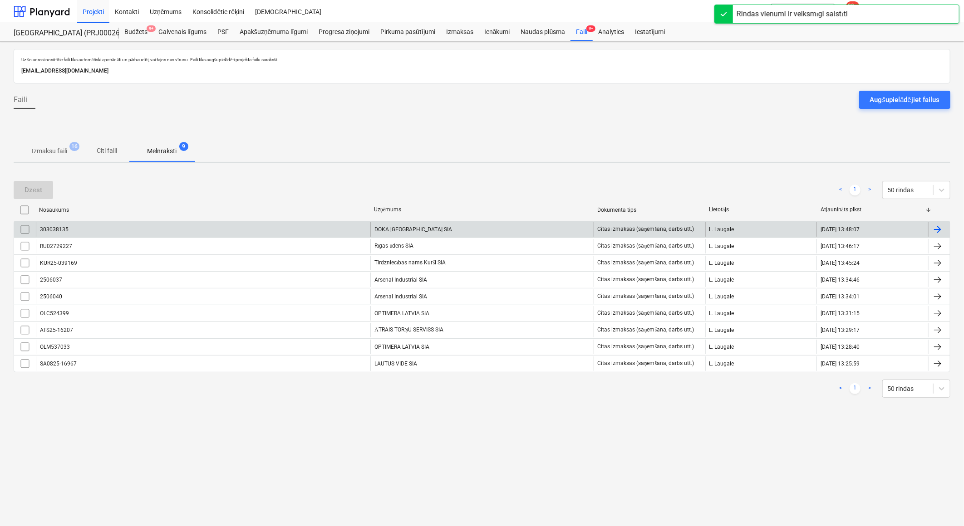
click at [406, 230] on div "DOKA Latvia SIA" at bounding box center [481, 229] width 223 height 15
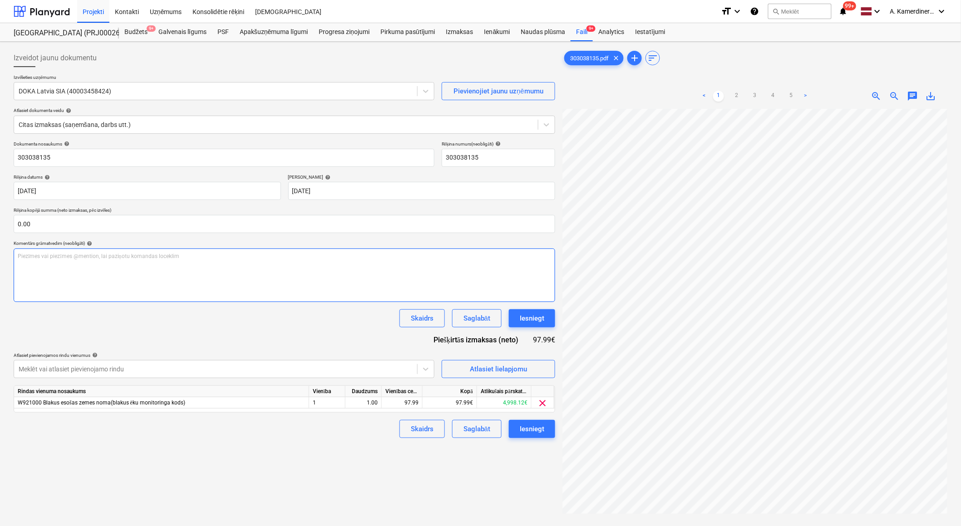
scroll to position [0, 191]
click at [542, 403] on span "clear" at bounding box center [542, 403] width 11 height 11
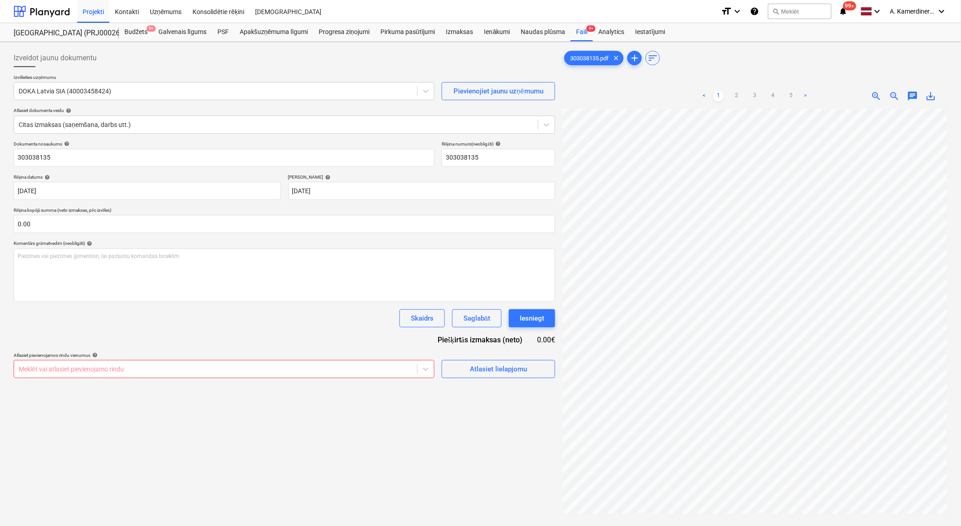
click at [324, 371] on div at bounding box center [216, 369] width 394 height 9
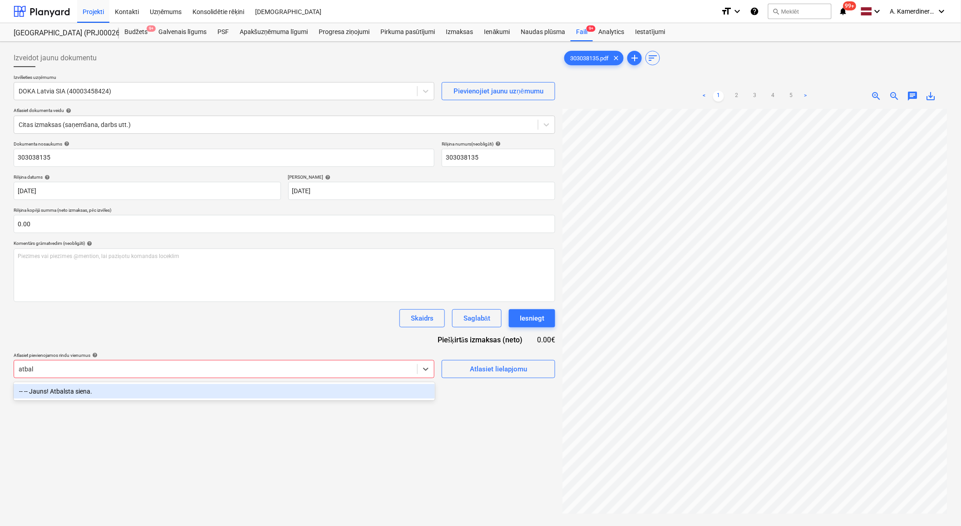
type input "atbals"
click at [320, 387] on div "-- -- Jauns! Atbalsta siena." at bounding box center [224, 391] width 421 height 15
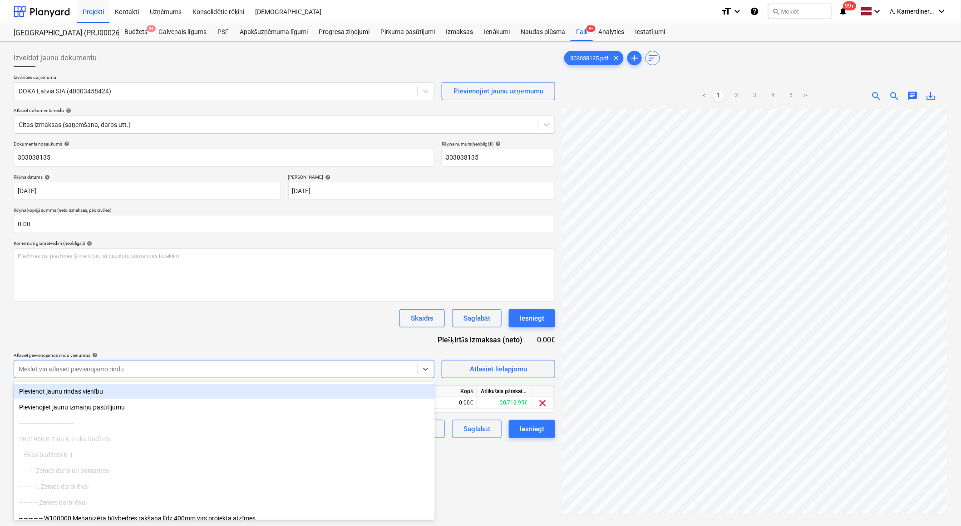
click at [383, 336] on div "Dokumenta nosaukums help 303038135 Rēķina numurs (neobligāti) help 303038135 Rē…" at bounding box center [284, 289] width 541 height 297
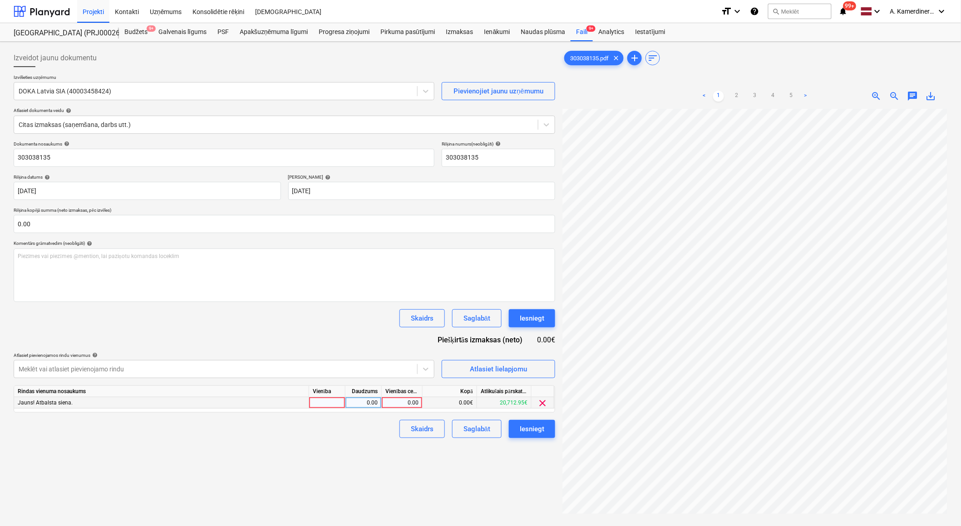
click at [397, 405] on div "0.00" at bounding box center [401, 402] width 33 height 11
type input "97.99"
click at [366, 404] on div "1.00" at bounding box center [363, 402] width 29 height 11
click at [536, 320] on div "Iesniegt" at bounding box center [532, 319] width 25 height 12
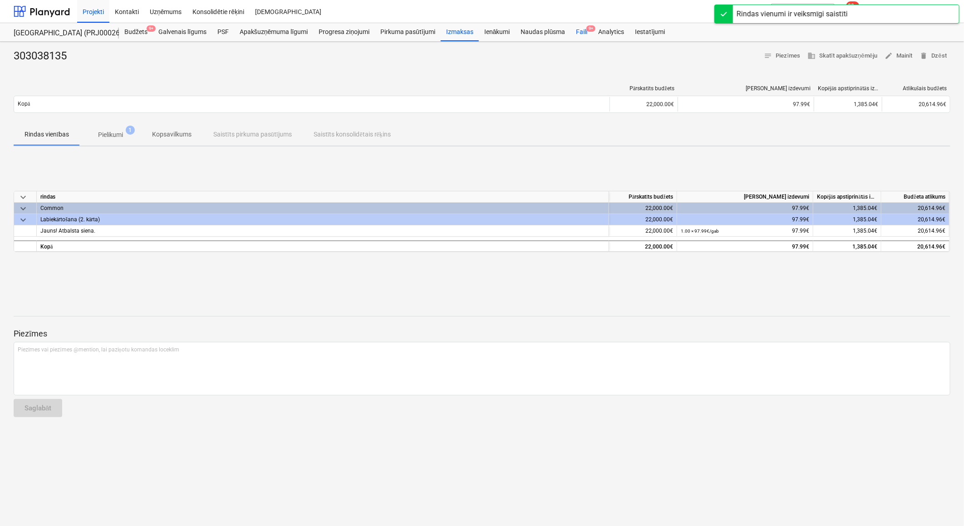
click at [573, 35] on div "Faili 9+" at bounding box center [581, 32] width 22 height 18
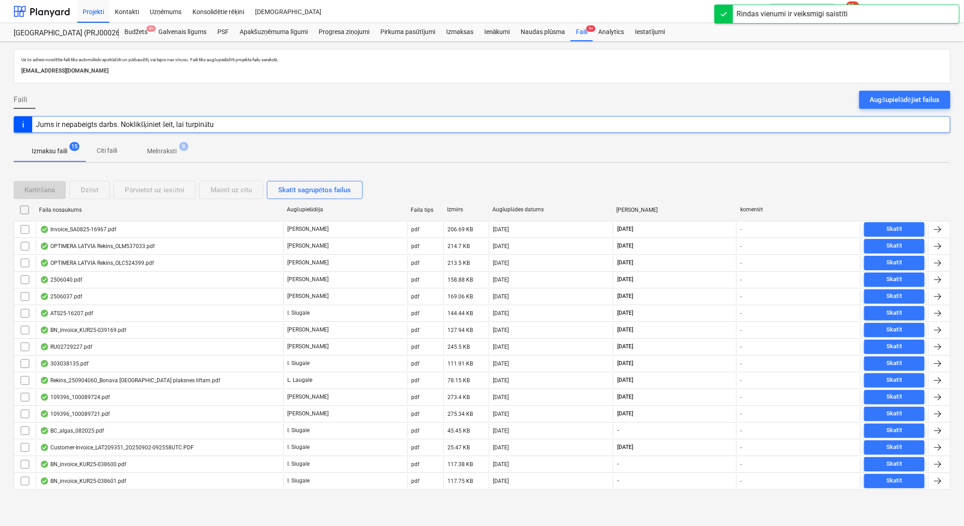
click at [169, 153] on p "Melnraksti" at bounding box center [161, 152] width 29 height 10
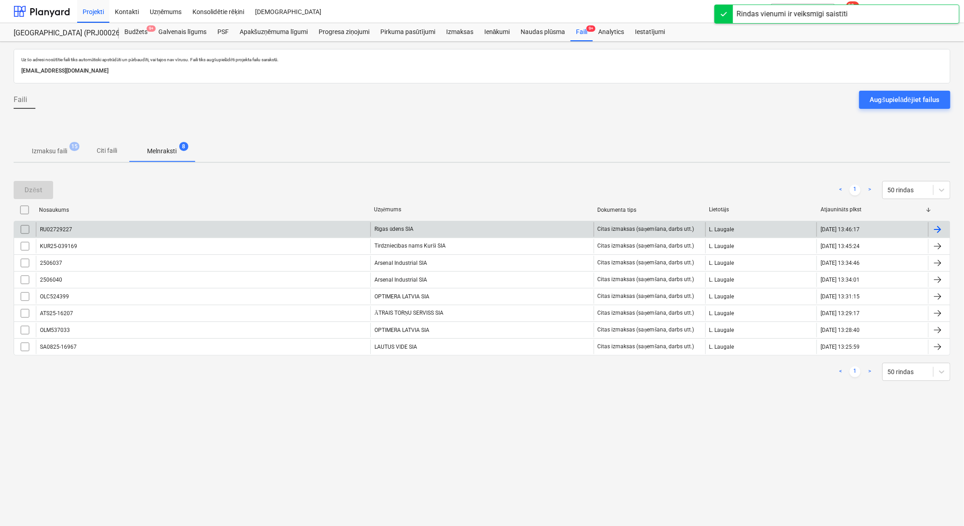
click at [426, 232] on div "Rīgas ūdens SIA" at bounding box center [481, 229] width 223 height 15
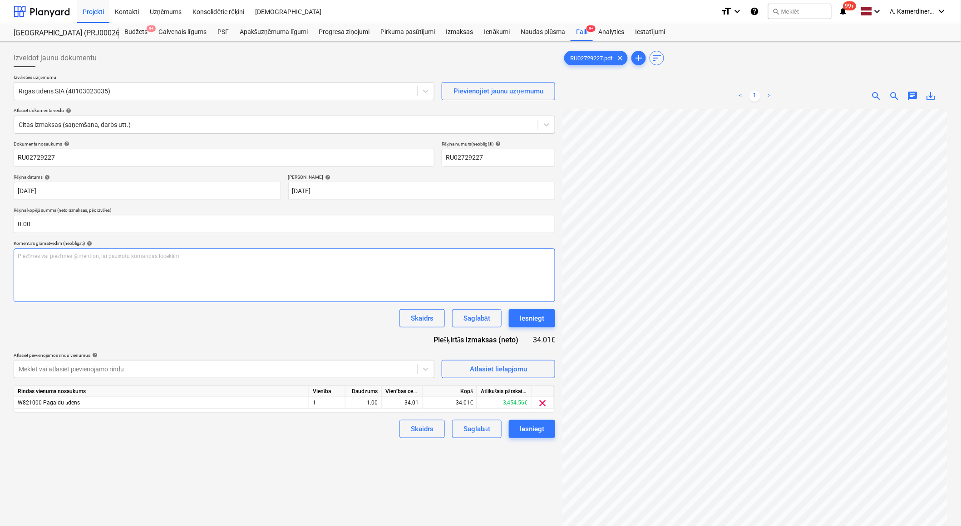
scroll to position [54, 25]
click at [526, 316] on div "Iesniegt" at bounding box center [532, 319] width 25 height 12
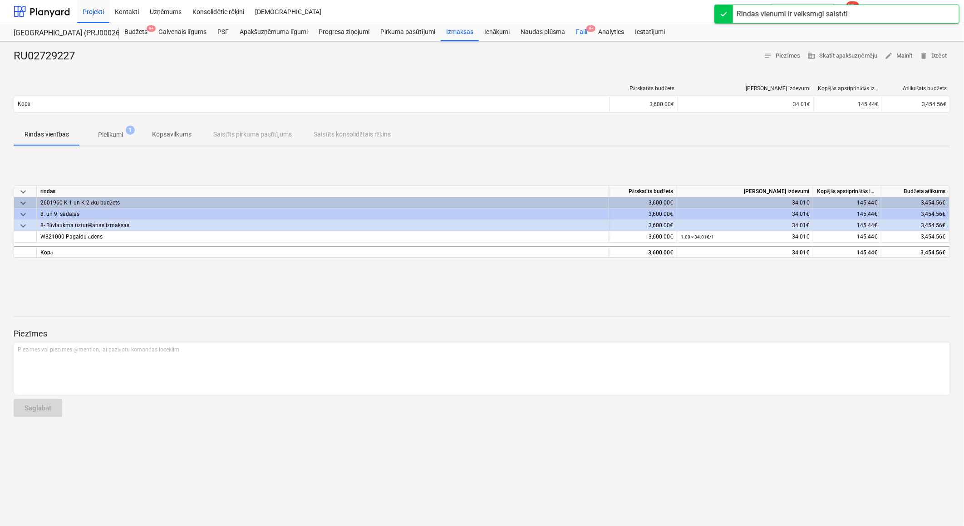
click at [584, 34] on div "Faili 9+" at bounding box center [581, 32] width 22 height 18
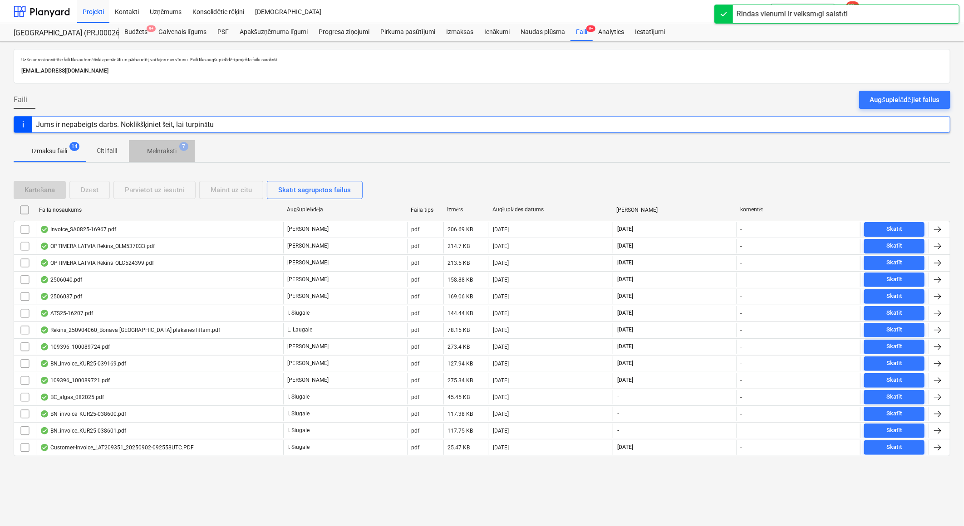
click at [184, 152] on span "Melnraksti 7" at bounding box center [162, 151] width 66 height 16
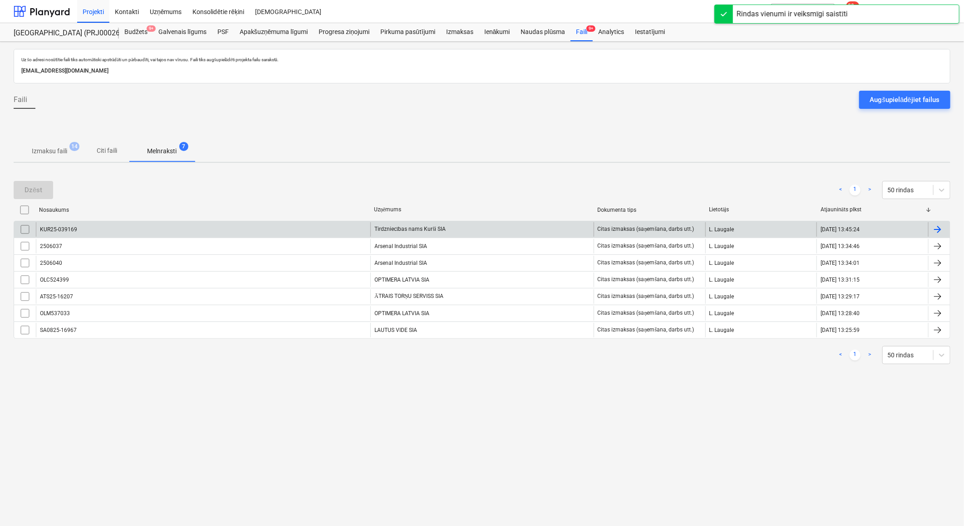
click at [424, 226] on div "Tirdzniecības nams Kurši SIA" at bounding box center [481, 229] width 223 height 15
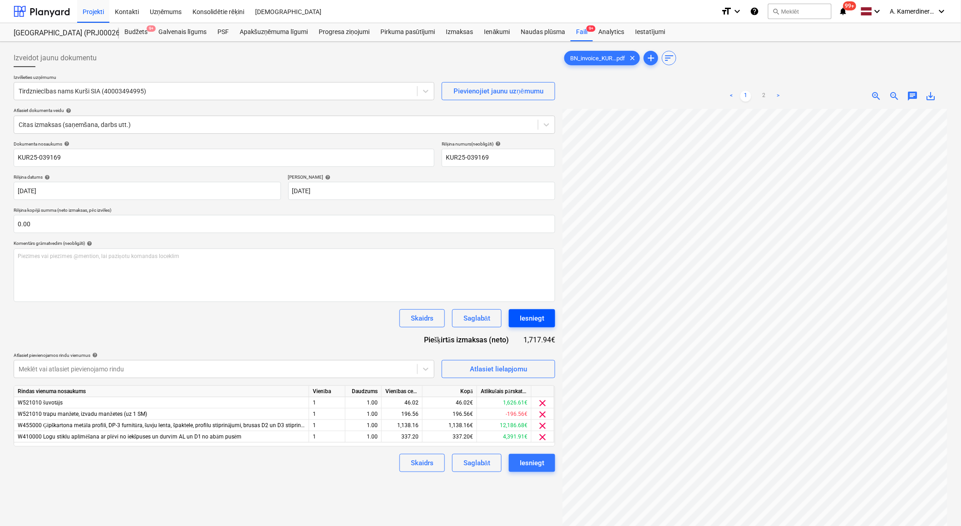
scroll to position [59, 48]
click at [545, 318] on button "Iesniegt" at bounding box center [532, 318] width 46 height 18
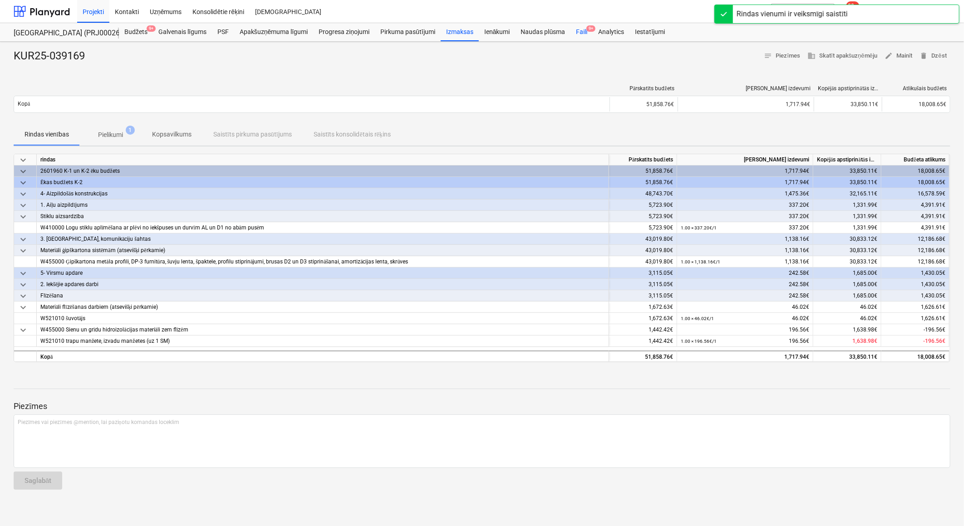
click at [584, 32] on div "Faili 9+" at bounding box center [581, 32] width 22 height 18
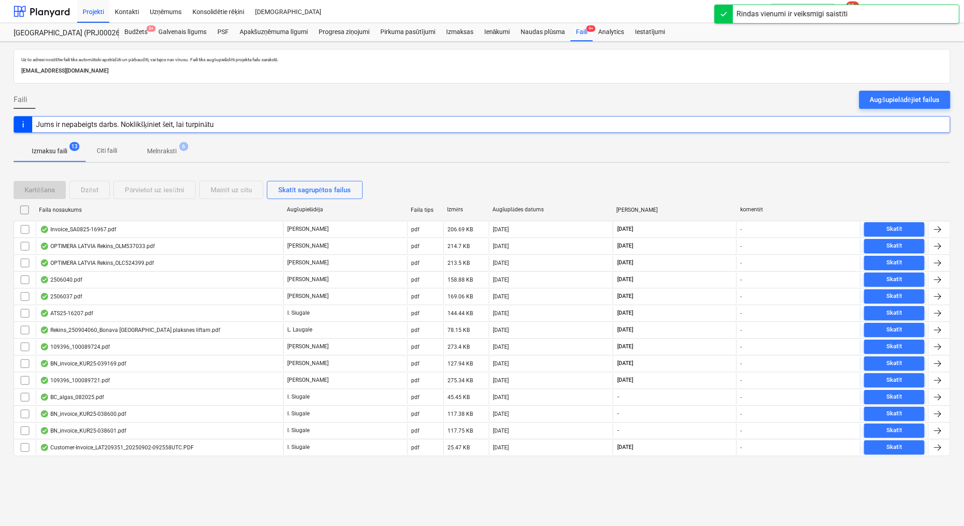
click at [177, 146] on span "Melnraksti 6" at bounding box center [162, 151] width 66 height 16
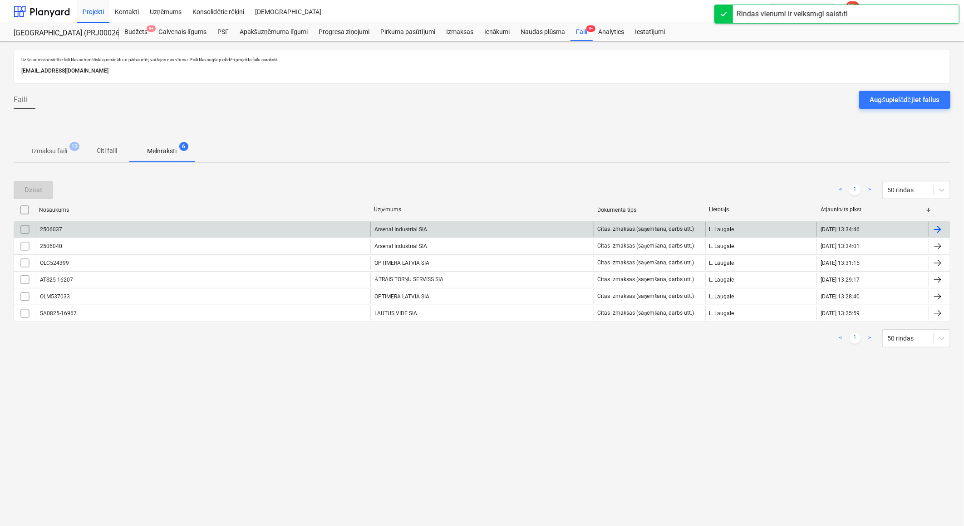
click at [405, 232] on div "Arsenal Industrial SIA" at bounding box center [481, 229] width 223 height 15
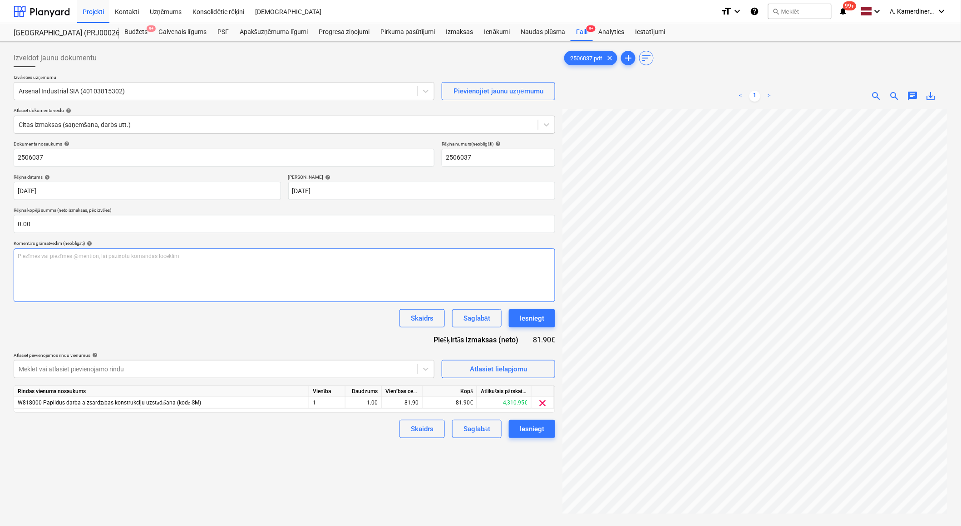
scroll to position [0, 193]
click at [527, 319] on div "Iesniegt" at bounding box center [532, 319] width 25 height 12
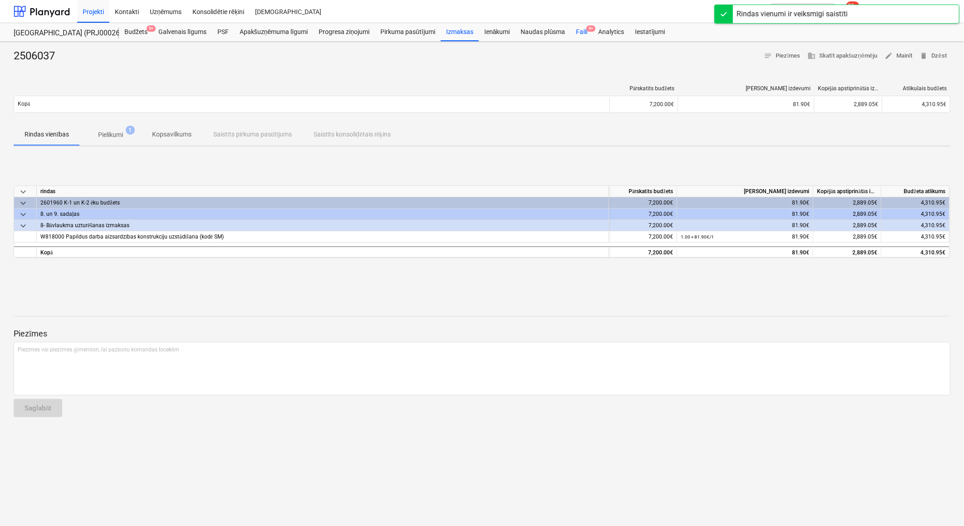
click at [581, 24] on div "Faili 9+" at bounding box center [581, 32] width 22 height 18
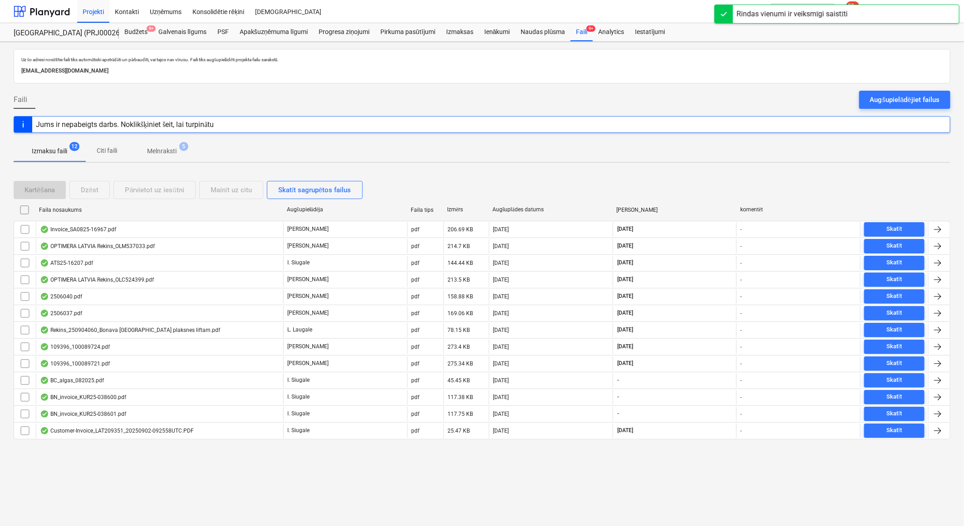
click at [158, 141] on button "Melnraksti 5" at bounding box center [162, 151] width 66 height 22
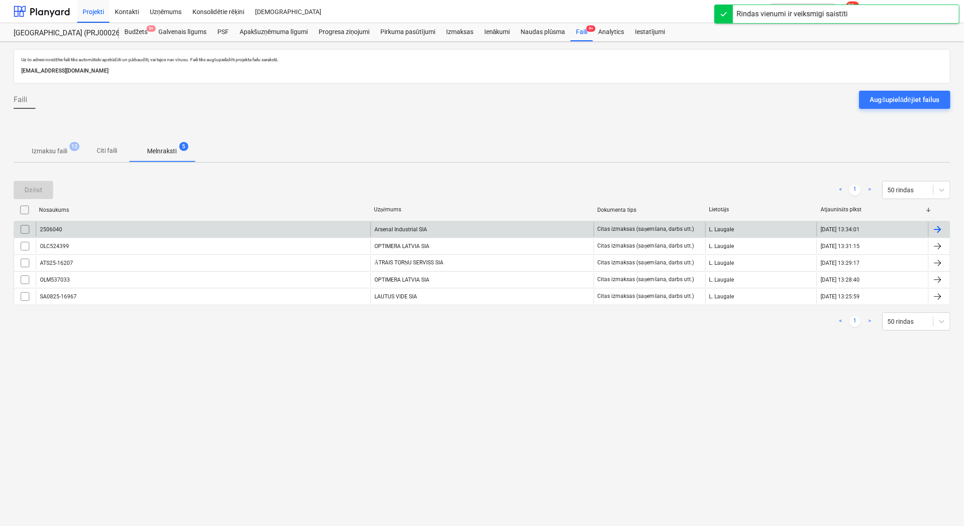
click at [431, 227] on div "Arsenal Industrial SIA" at bounding box center [481, 229] width 223 height 15
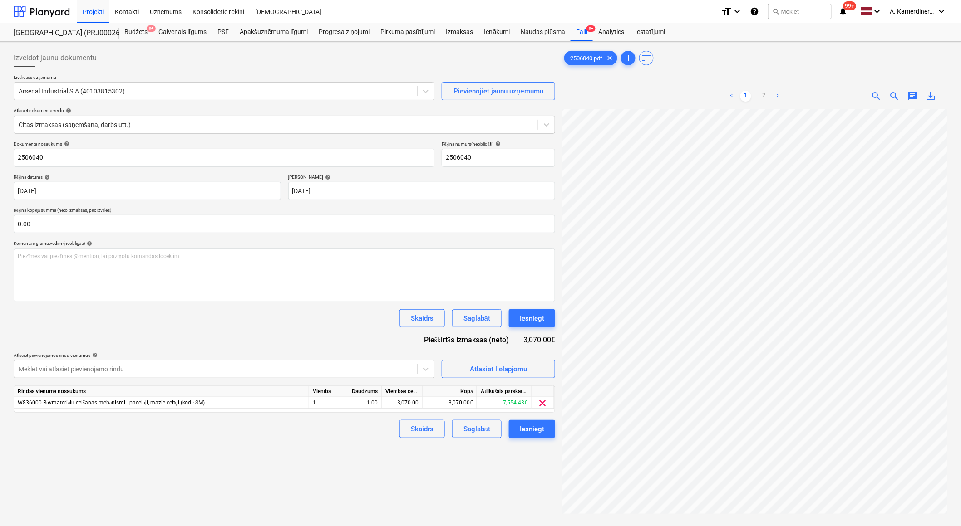
scroll to position [0, 51]
click at [535, 429] on div "Iesniegt" at bounding box center [532, 429] width 25 height 12
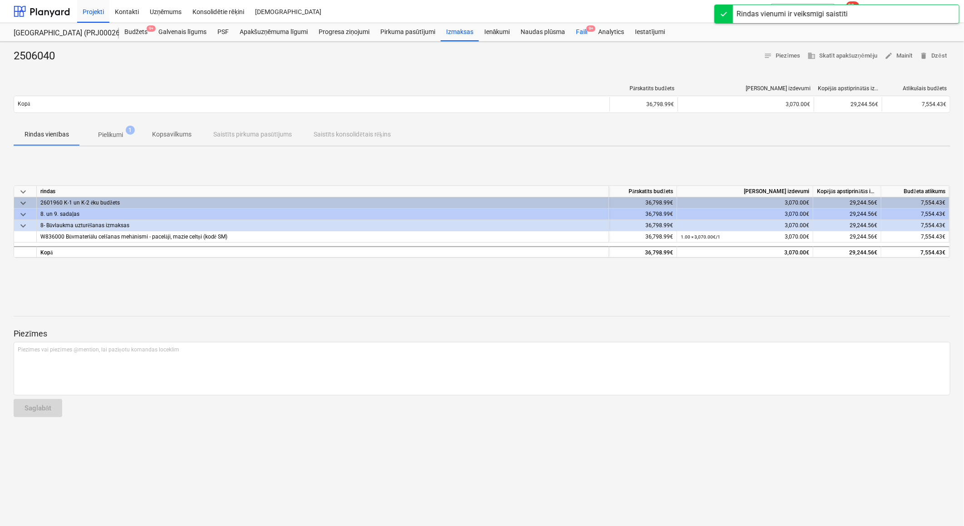
click at [576, 28] on div "Faili 9+" at bounding box center [581, 32] width 22 height 18
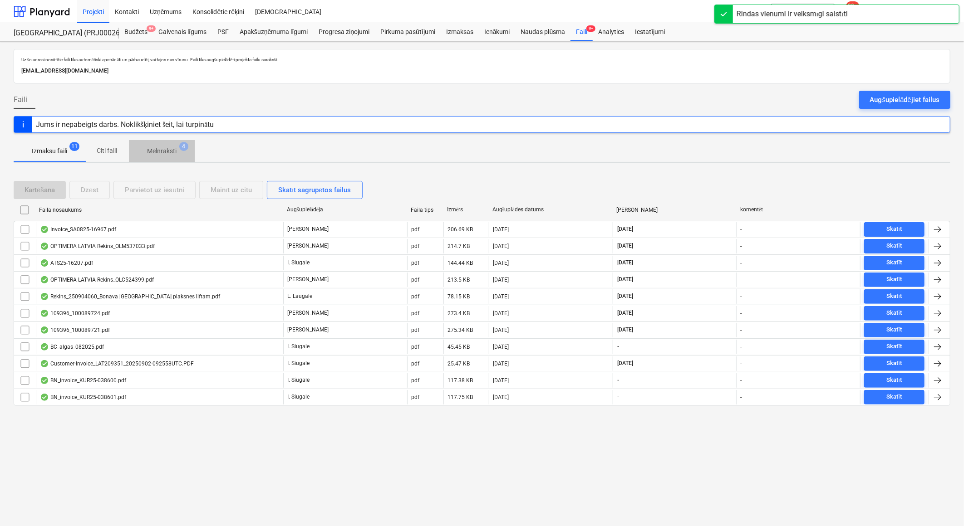
click at [166, 155] on p "Melnraksti" at bounding box center [161, 152] width 29 height 10
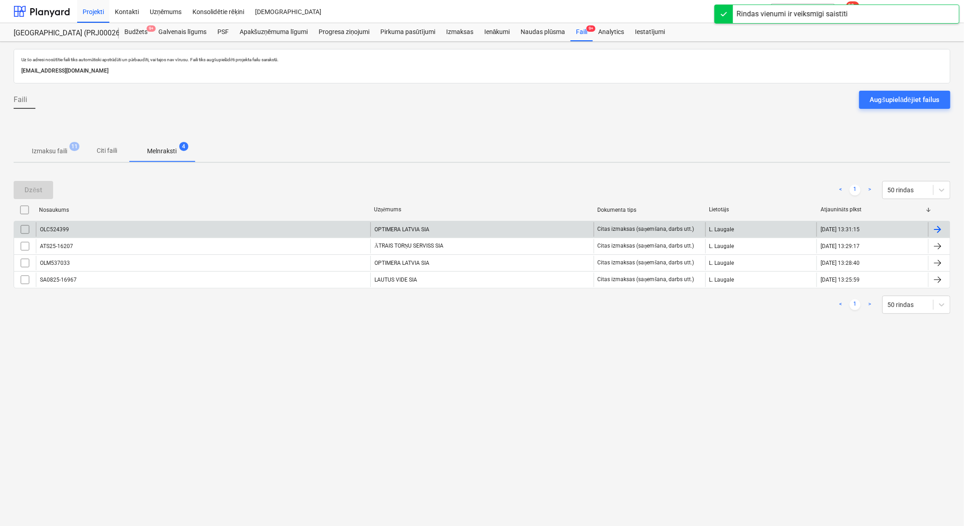
click at [419, 234] on div "OPTIMERA LATVIA SIA" at bounding box center [481, 229] width 223 height 15
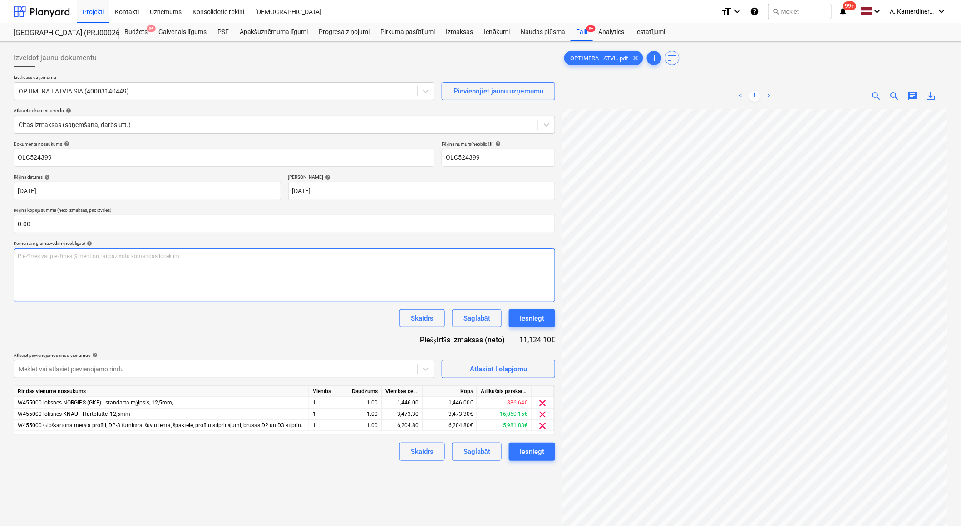
scroll to position [75, 25]
click at [539, 316] on div "Iesniegt" at bounding box center [532, 319] width 25 height 12
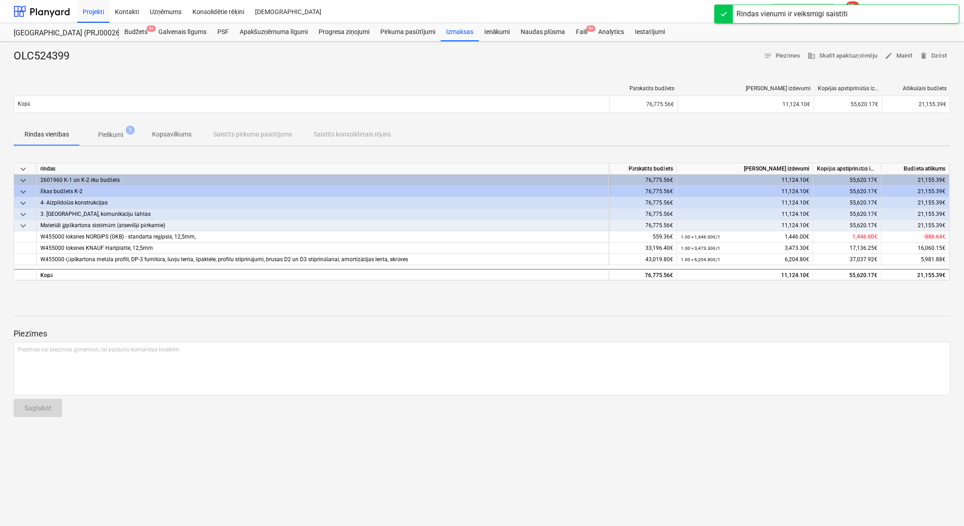
click at [581, 43] on div "OLC524399 notes Piezīmes business Skatīt apakšuzņēmēju edit Mainīt delete Dzēst…" at bounding box center [482, 284] width 964 height 485
click at [581, 37] on div "Faili 9+" at bounding box center [581, 32] width 22 height 18
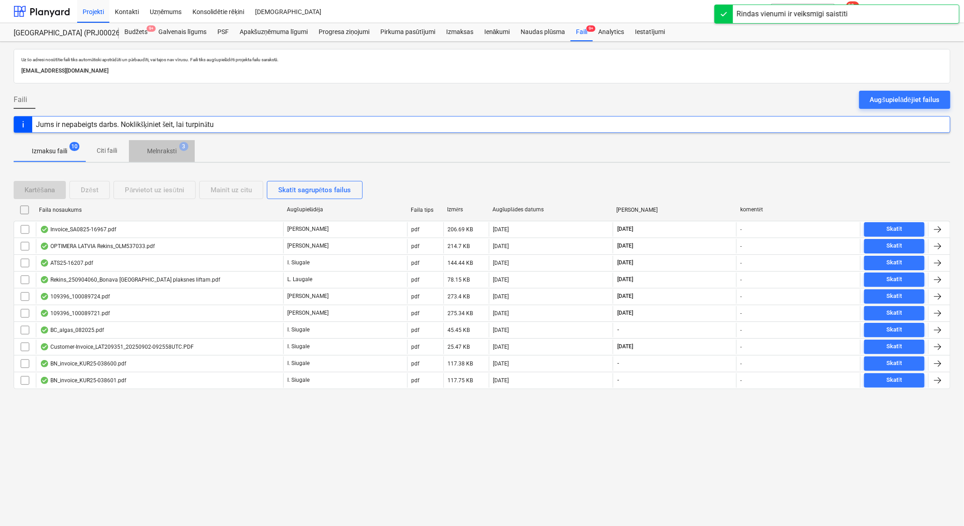
click at [161, 148] on p "Melnraksti" at bounding box center [161, 152] width 29 height 10
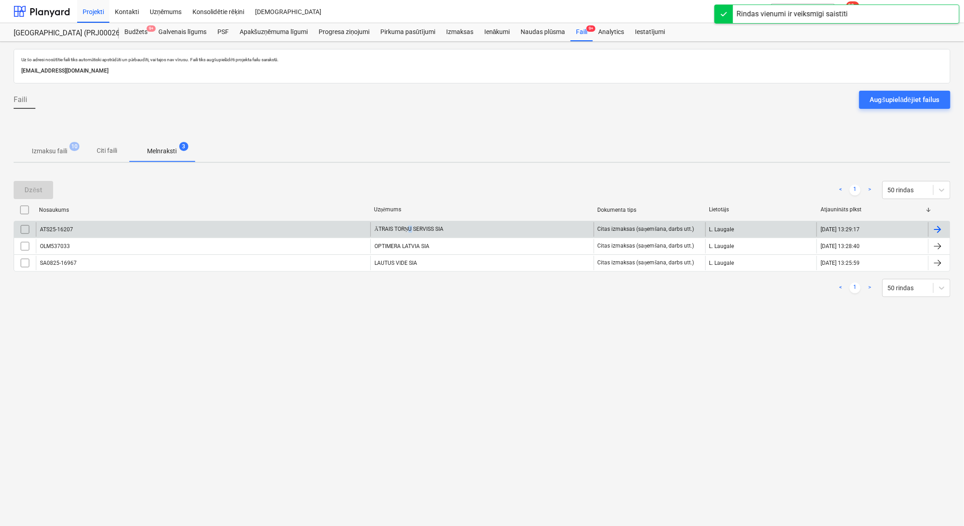
click at [410, 229] on div "ĀTRAIS TORŅU SERVISS SIA" at bounding box center [481, 229] width 223 height 15
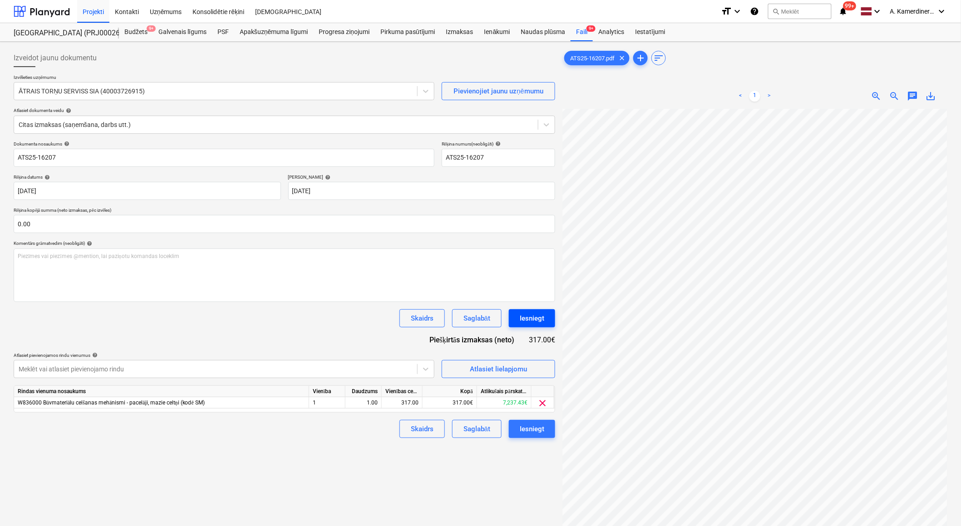
scroll to position [53, 25]
click at [537, 318] on div "Iesniegt" at bounding box center [532, 319] width 25 height 12
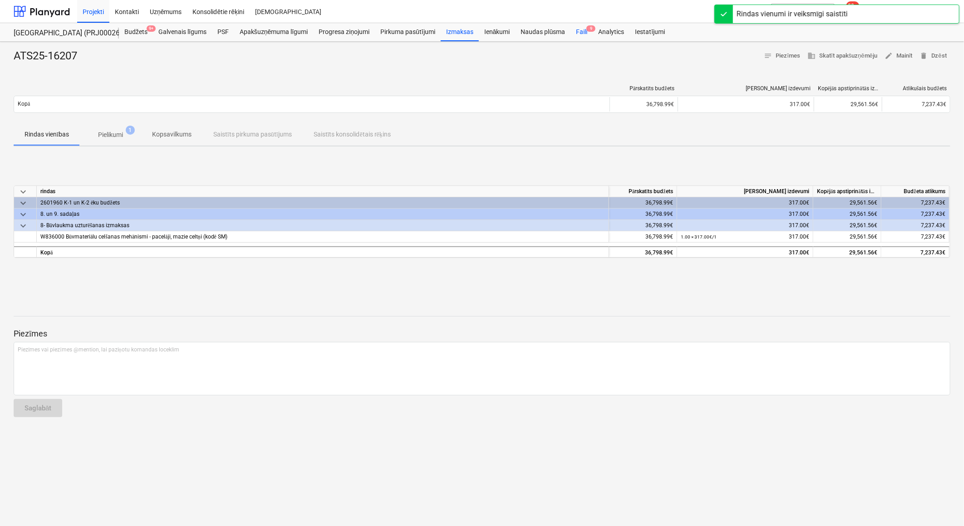
click at [583, 30] on div "Faili 9" at bounding box center [581, 32] width 22 height 18
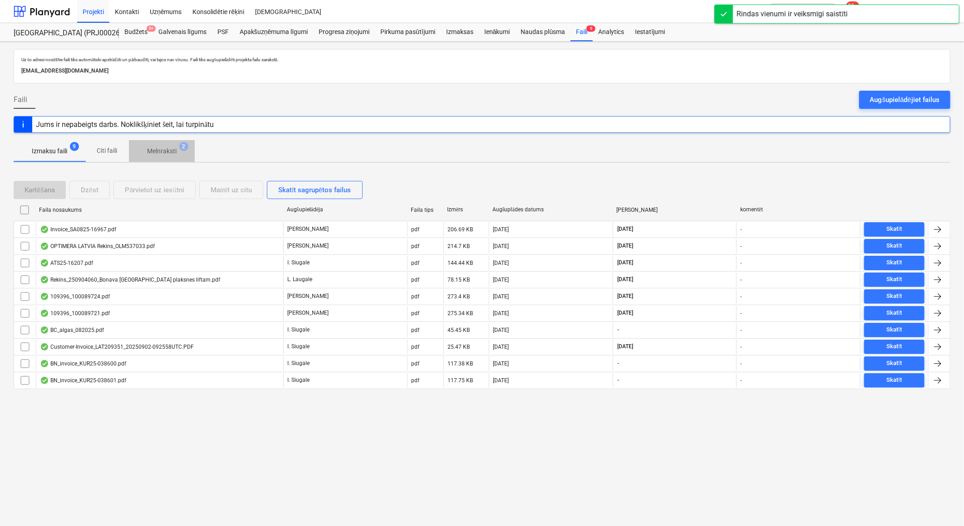
click at [184, 152] on span "Melnraksti 2" at bounding box center [162, 151] width 66 height 16
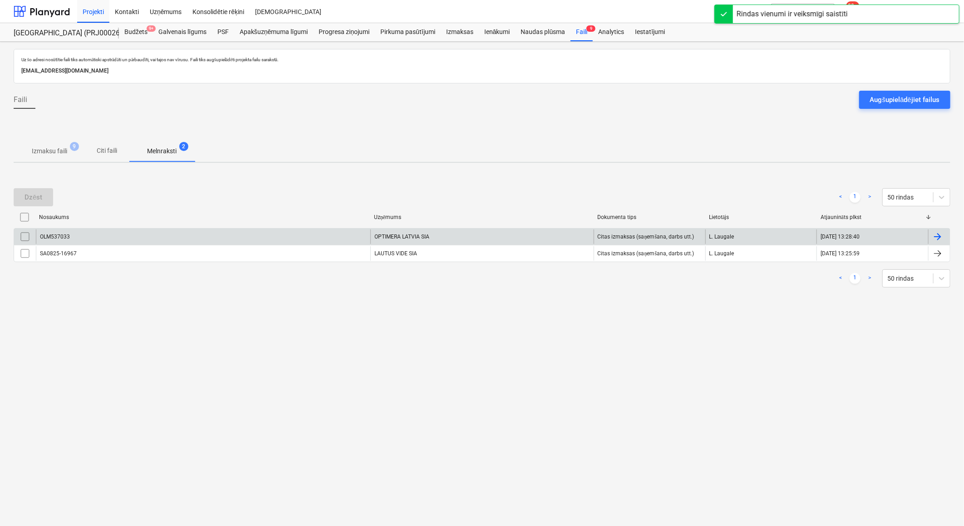
click at [478, 243] on div "OPTIMERA LATVIA SIA" at bounding box center [481, 237] width 223 height 15
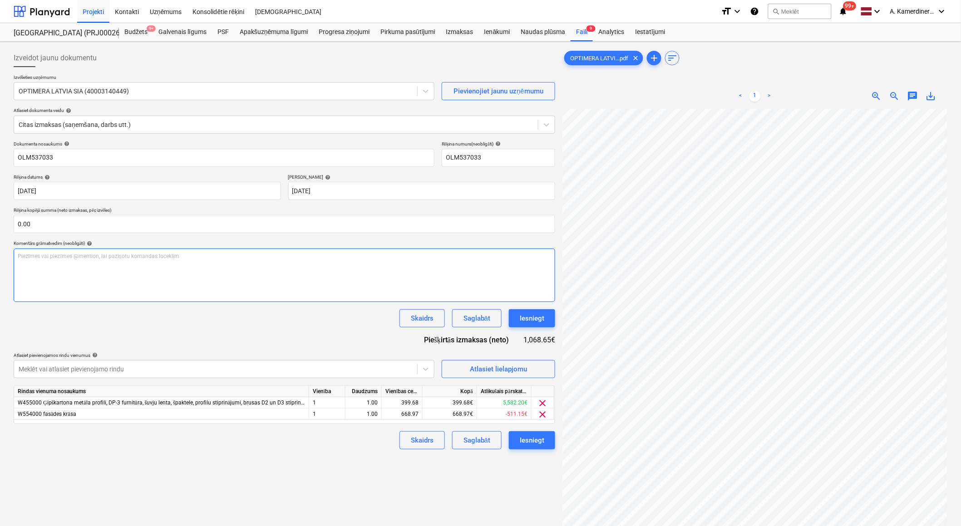
scroll to position [43, 25]
click at [526, 316] on div "Iesniegt" at bounding box center [532, 319] width 25 height 12
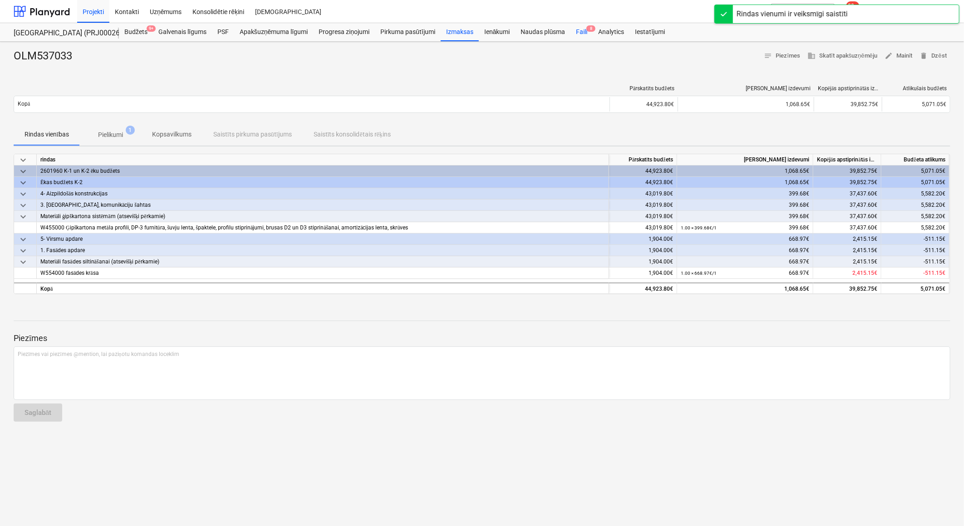
click at [581, 33] on div "Faili 8" at bounding box center [581, 32] width 22 height 18
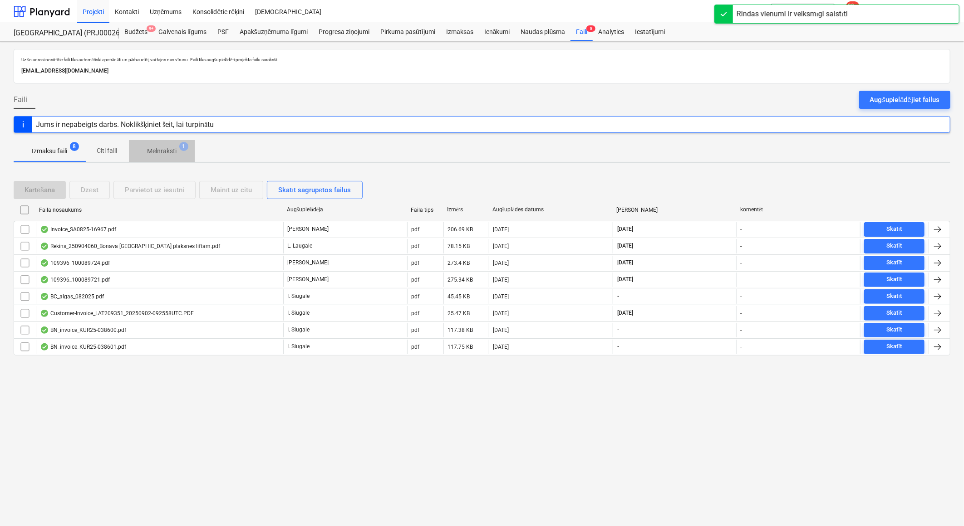
click at [182, 146] on span "1" at bounding box center [183, 146] width 9 height 9
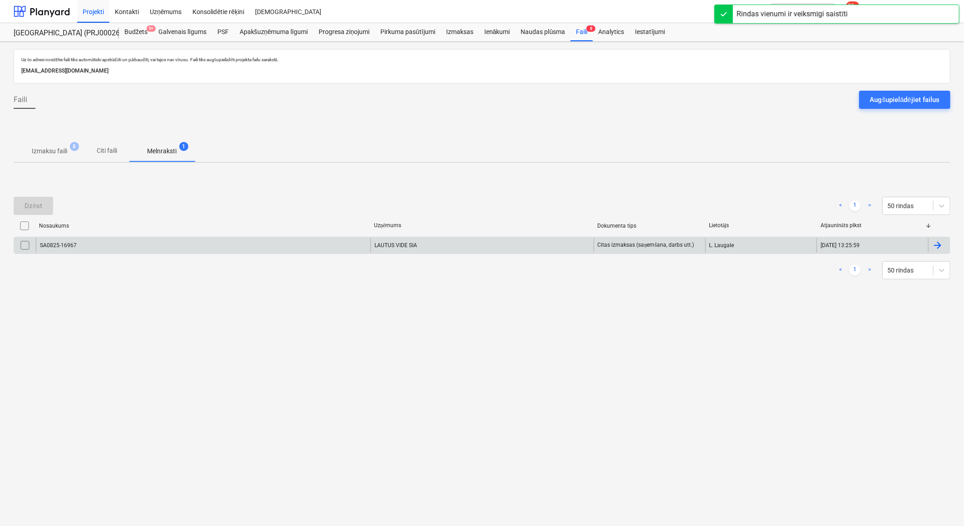
click at [437, 244] on div "LAUTUS VIDE SIA" at bounding box center [481, 245] width 223 height 15
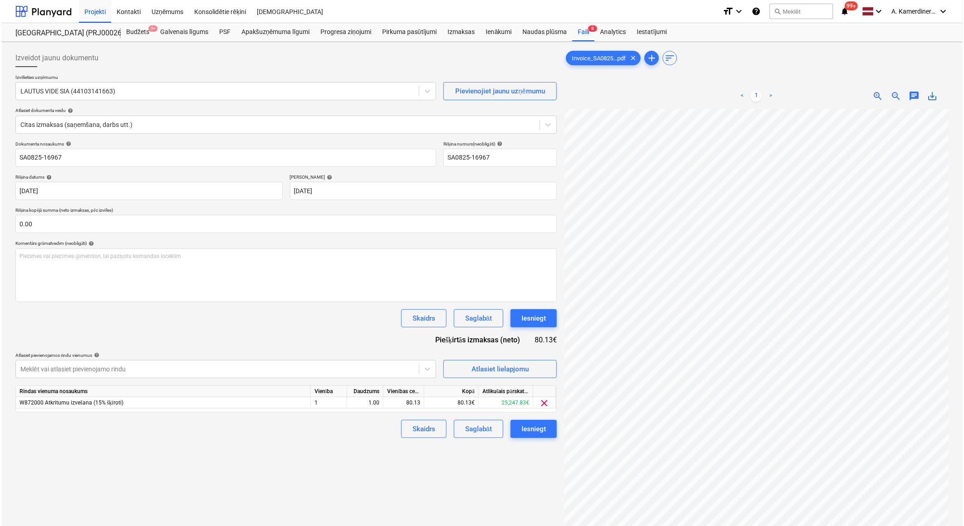
scroll to position [23, 25]
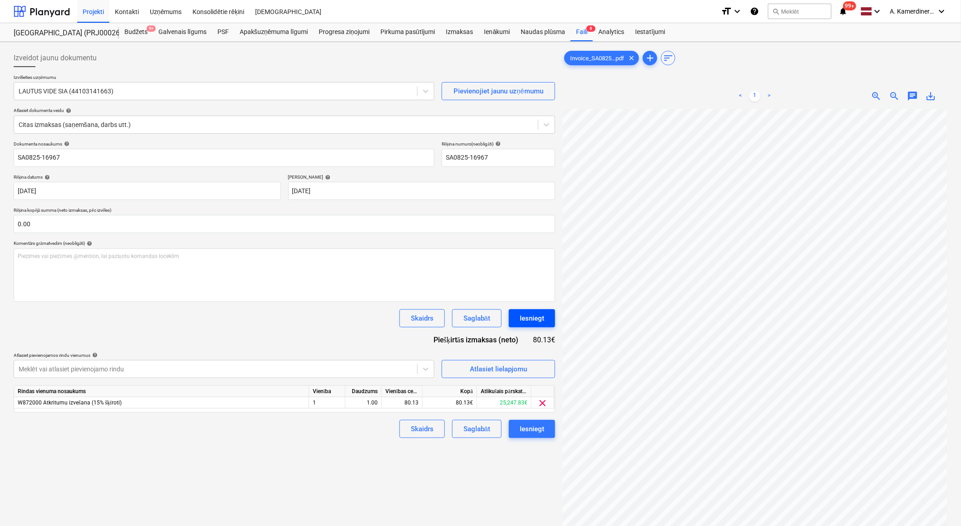
click at [536, 318] on div "Iesniegt" at bounding box center [532, 319] width 25 height 12
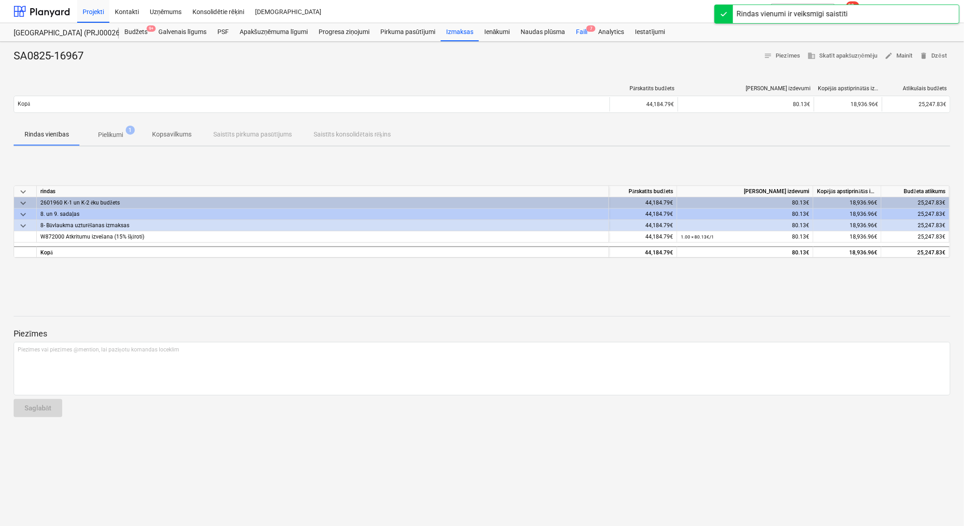
click at [582, 32] on div "Faili 7" at bounding box center [581, 32] width 22 height 18
